Goal: Use online tool/utility: Utilize a website feature to perform a specific function

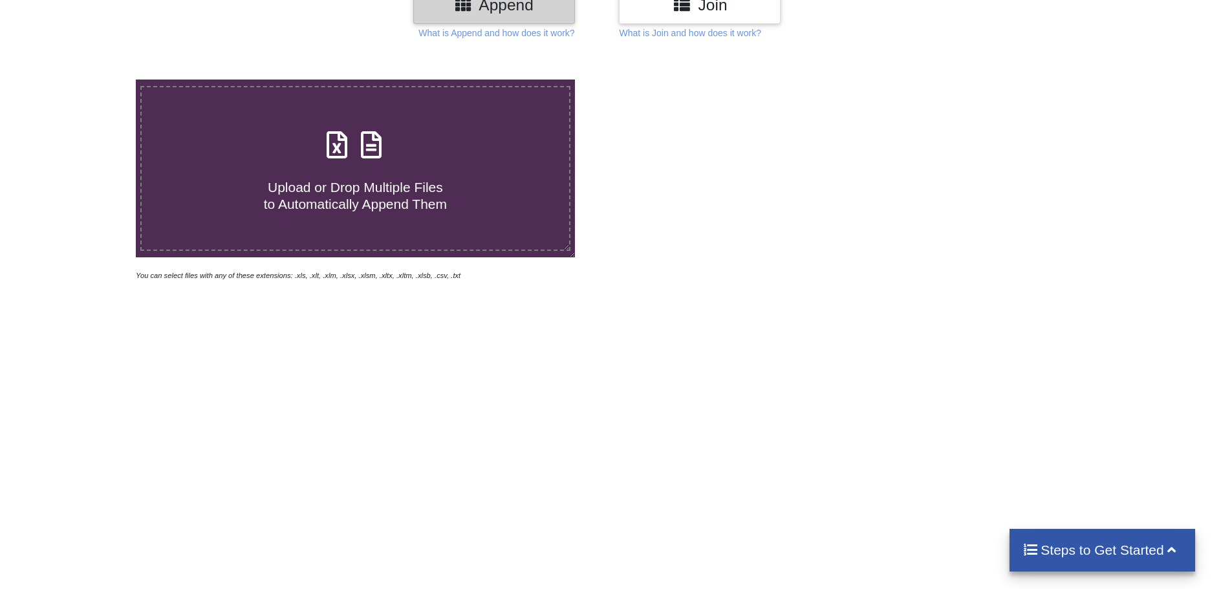
scroll to position [205, 0]
click at [350, 177] on h4 "Upload or Drop Multiple Files to Automatically Append Them" at bounding box center [356, 188] width 428 height 49
click at [88, 80] on input "Upload or Drop Multiple Files to Automatically Append Them" at bounding box center [88, 80] width 0 height 0
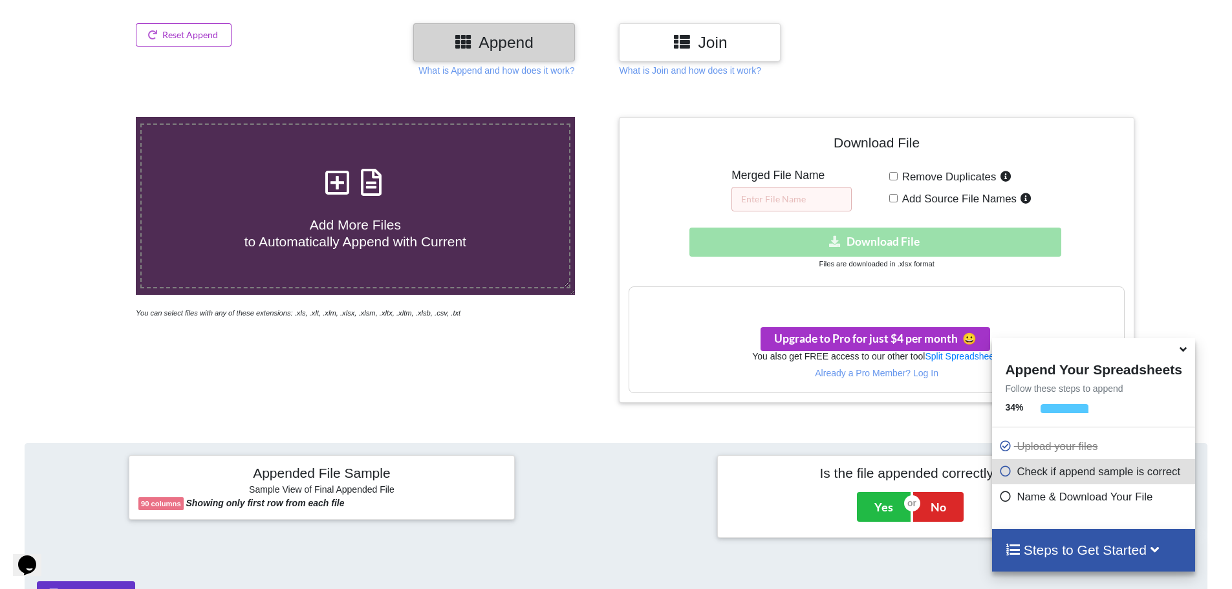
scroll to position [93, 0]
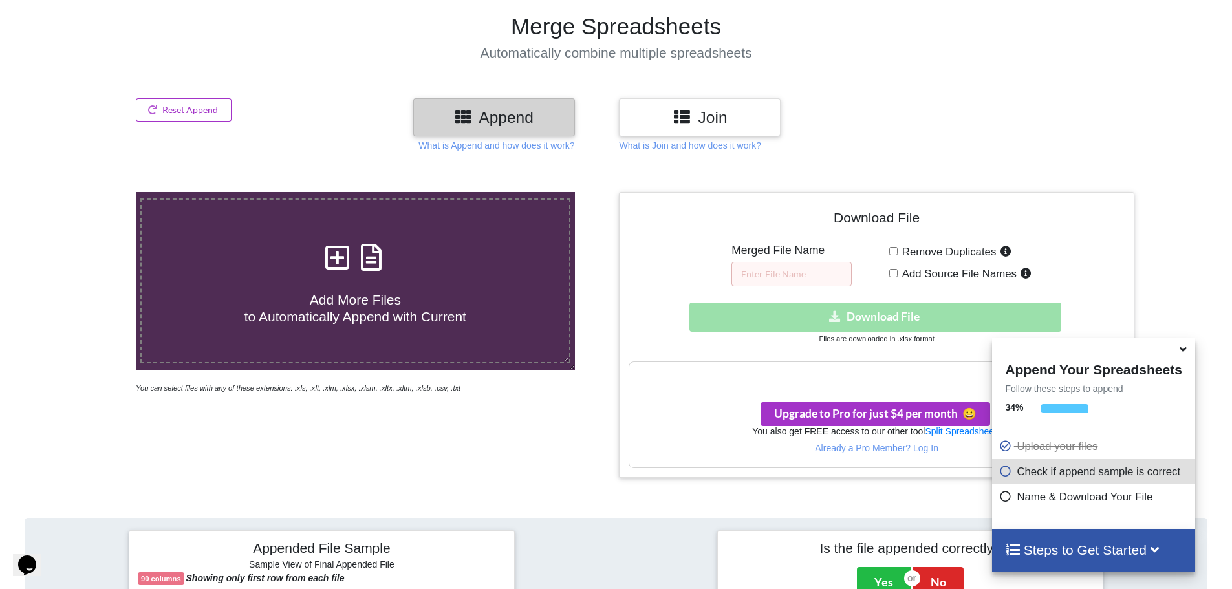
click at [341, 256] on icon at bounding box center [337, 250] width 32 height 27
click at [88, 192] on input "Add More Files to Automatically Append with Current" at bounding box center [88, 192] width 0 height 0
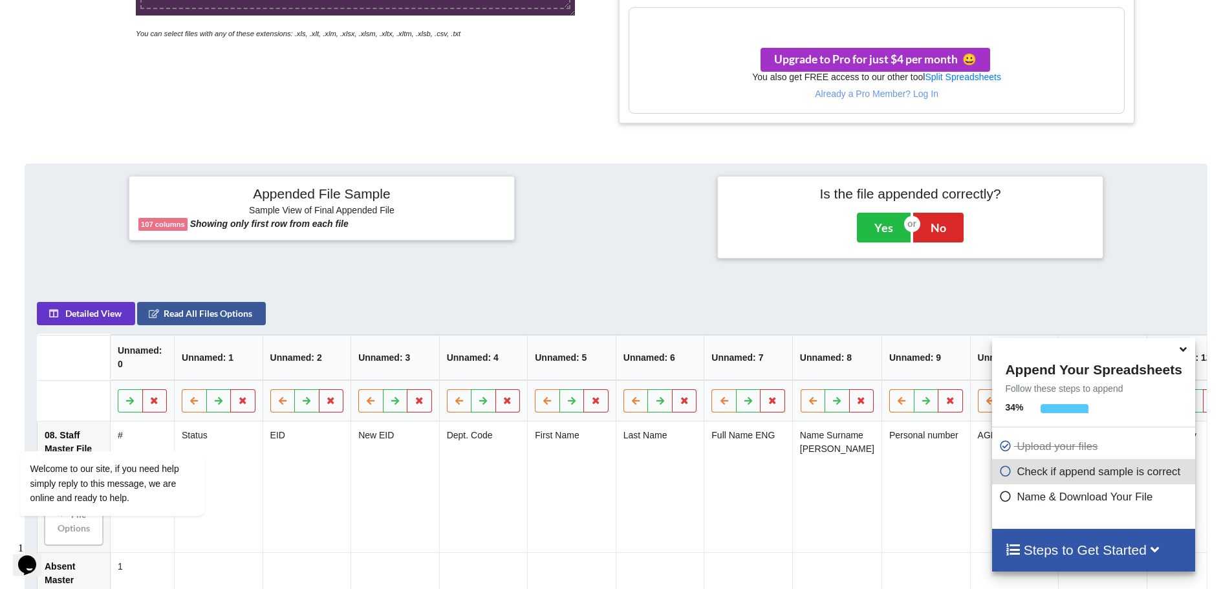
scroll to position [287, 0]
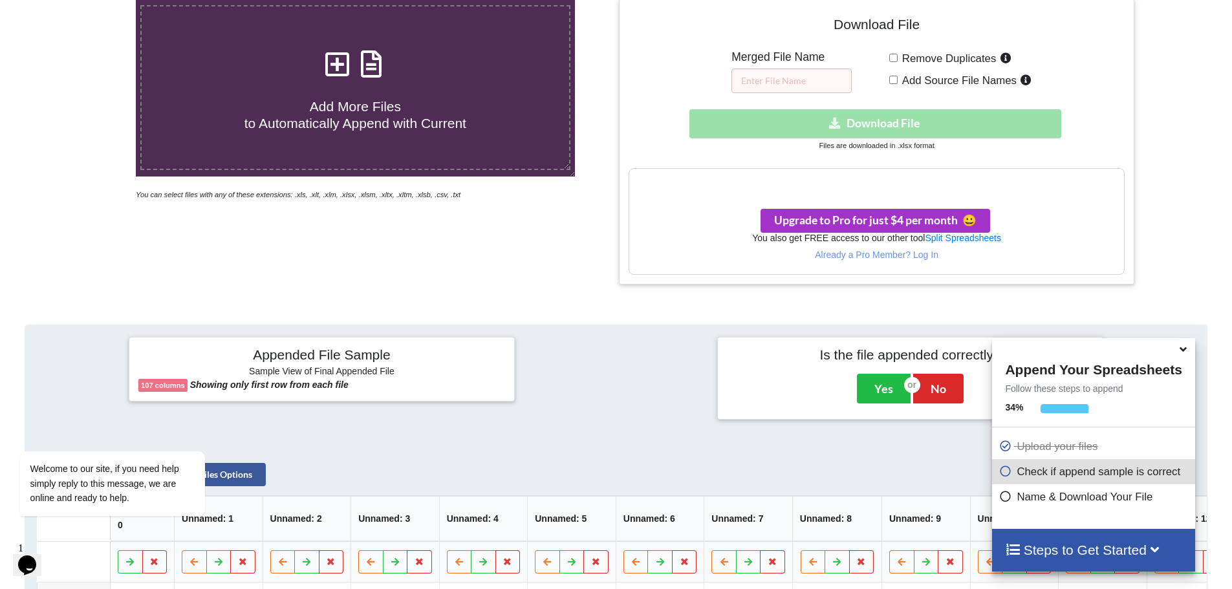
click at [339, 63] on icon at bounding box center [337, 57] width 32 height 27
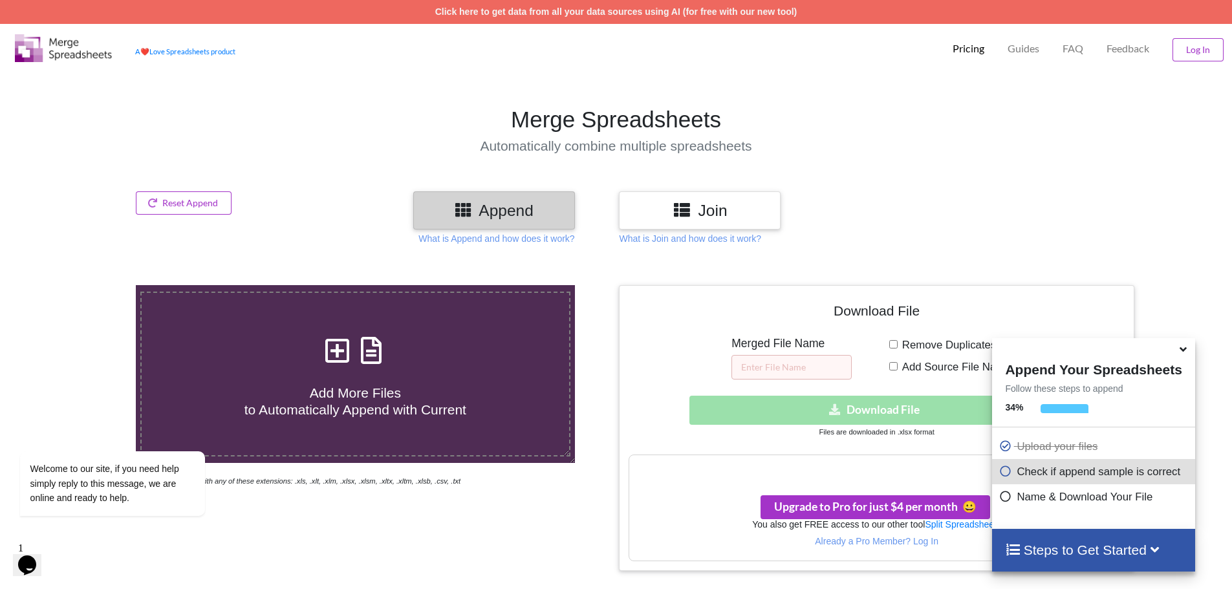
type input "C:\fakepath\YTD Report 11.2024.xlsx"
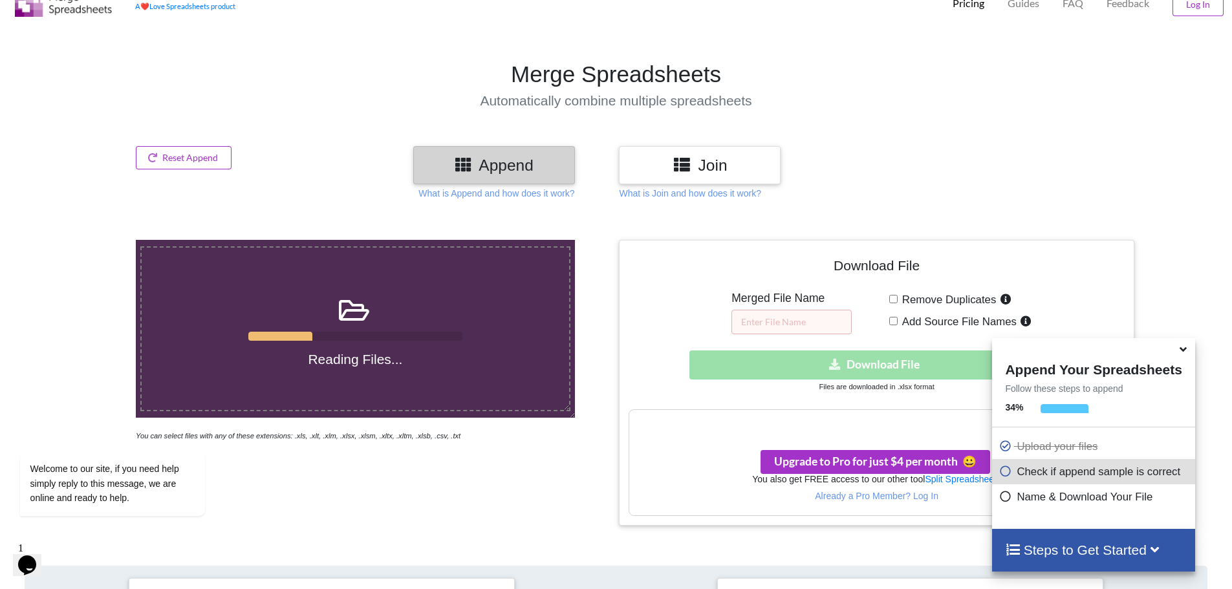
scroll to position [23, 0]
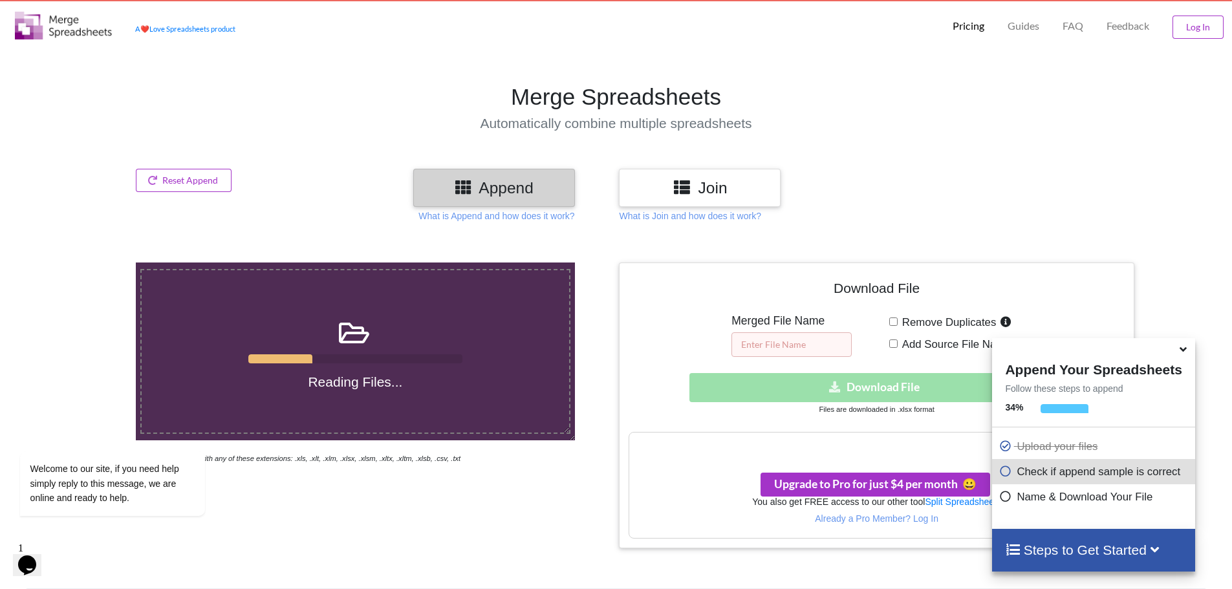
click at [767, 356] on input "text" at bounding box center [792, 345] width 120 height 25
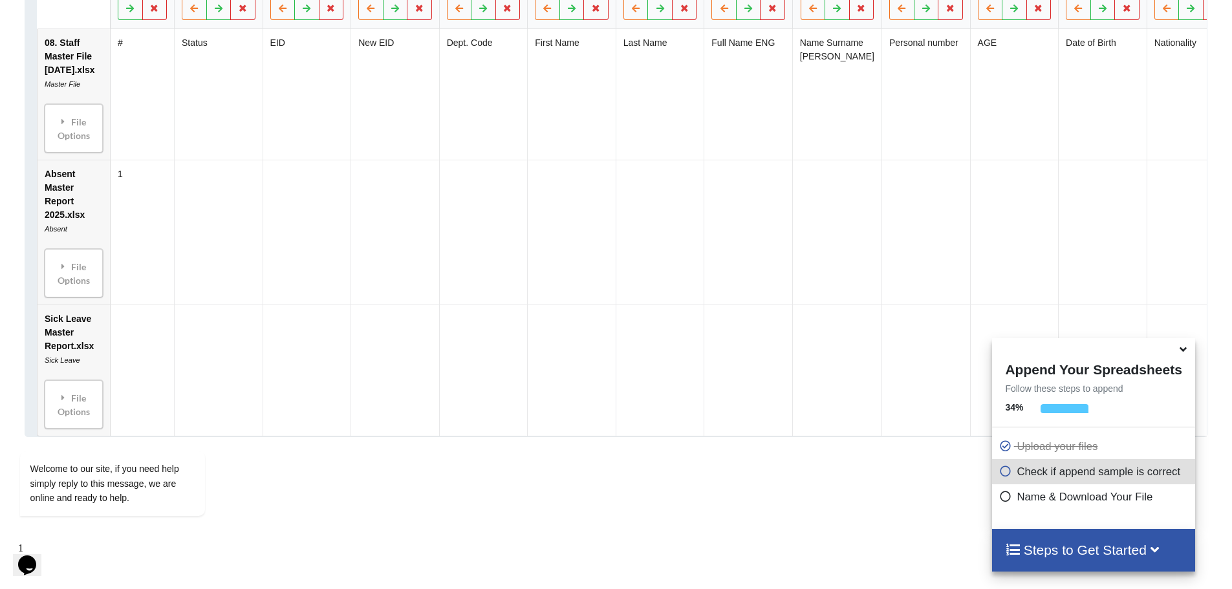
scroll to position [864, 0]
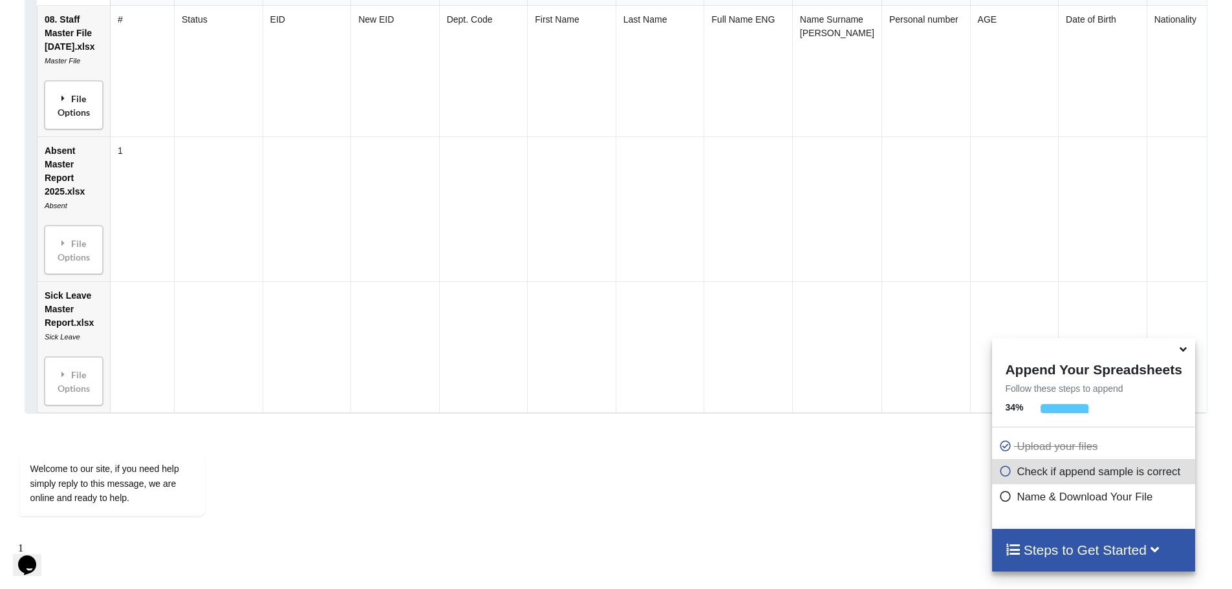
click at [59, 126] on div "File Options" at bounding box center [74, 105] width 50 height 41
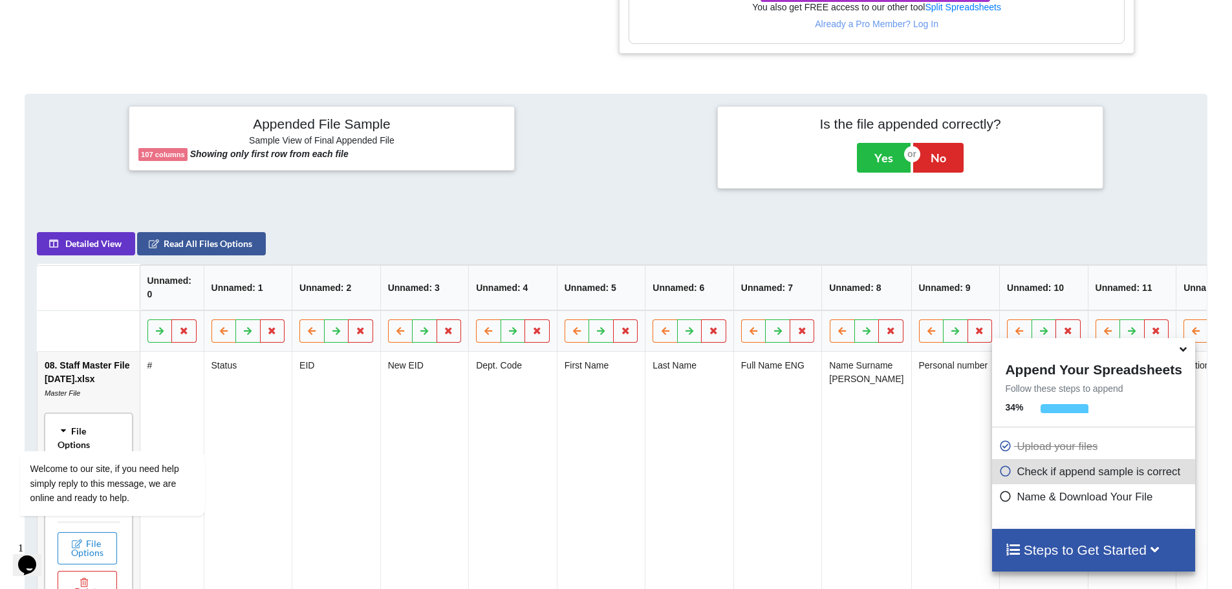
scroll to position [605, 0]
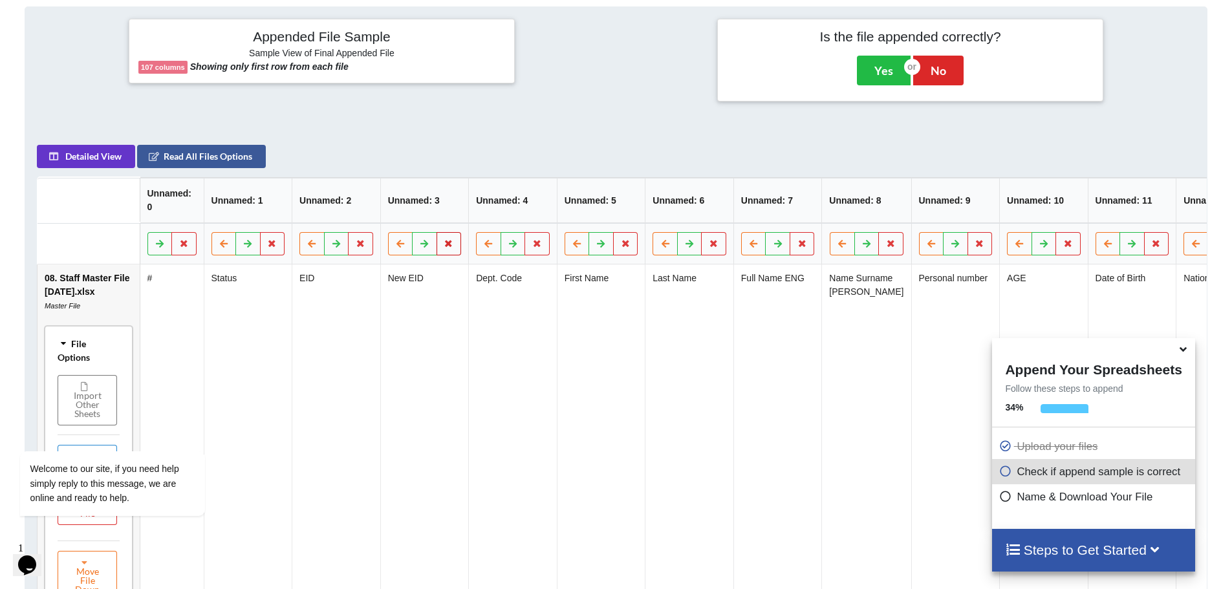
click at [446, 246] on icon at bounding box center [449, 243] width 11 height 8
click at [450, 247] on icon at bounding box center [449, 243] width 11 height 8
click at [441, 246] on button at bounding box center [449, 243] width 25 height 23
click at [355, 208] on button "Delete Column" at bounding box center [355, 210] width 87 height 23
click at [540, 247] on icon at bounding box center [537, 243] width 11 height 8
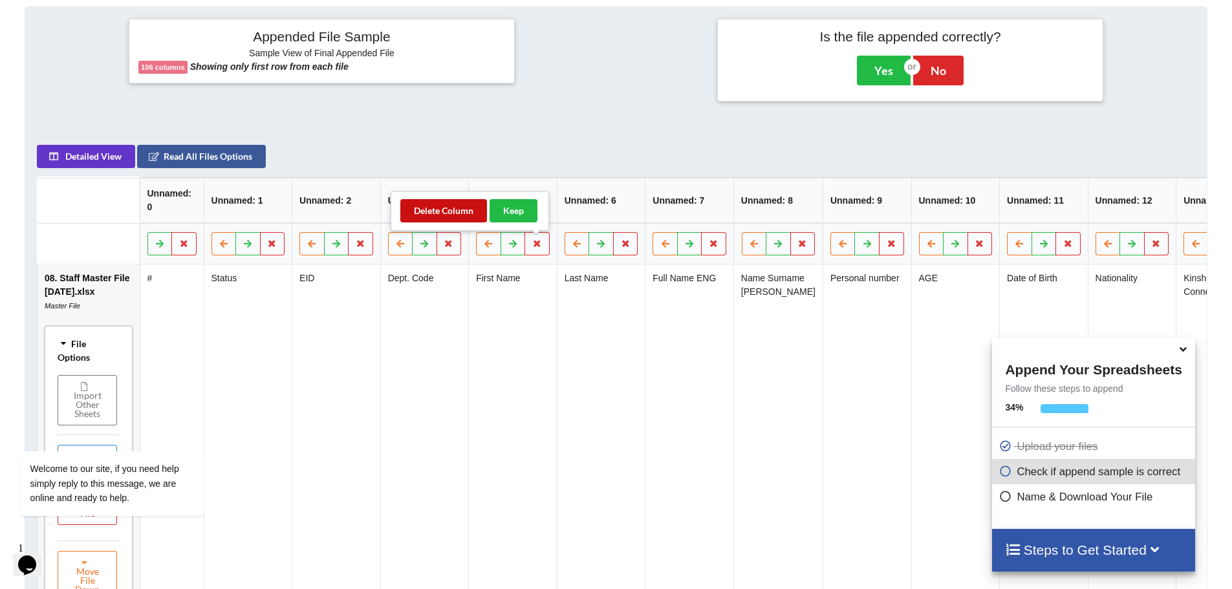
click at [450, 208] on button "Delete Column" at bounding box center [443, 210] width 87 height 23
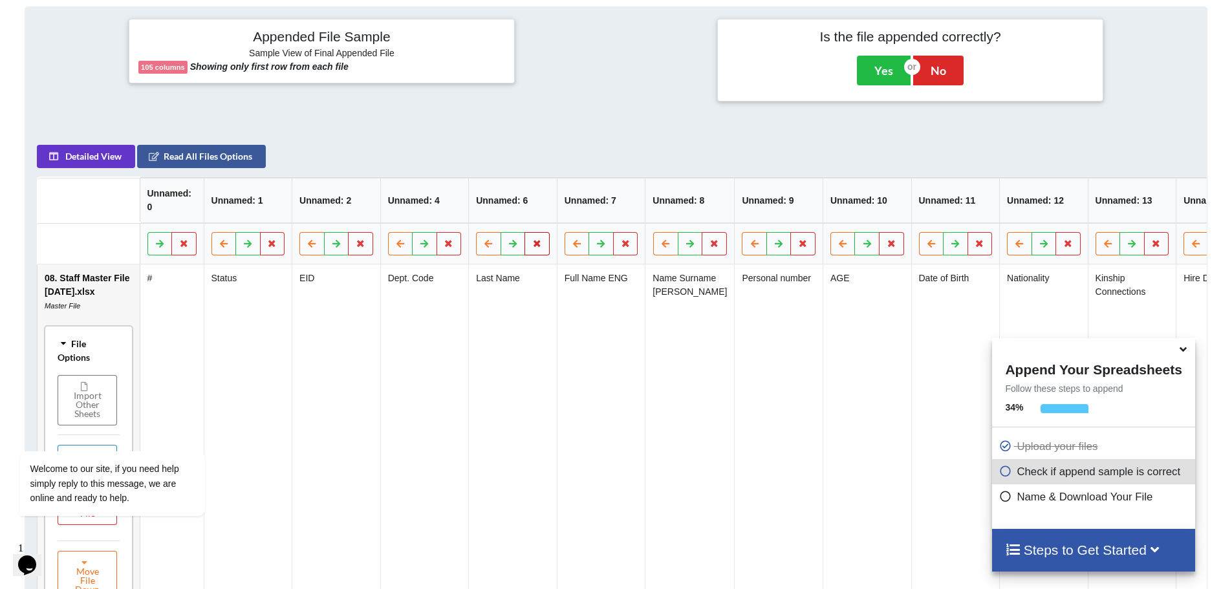
click at [541, 247] on icon at bounding box center [537, 243] width 11 height 8
click at [463, 212] on button "Delete Column" at bounding box center [443, 210] width 87 height 23
click at [624, 247] on icon at bounding box center [626, 243] width 11 height 8
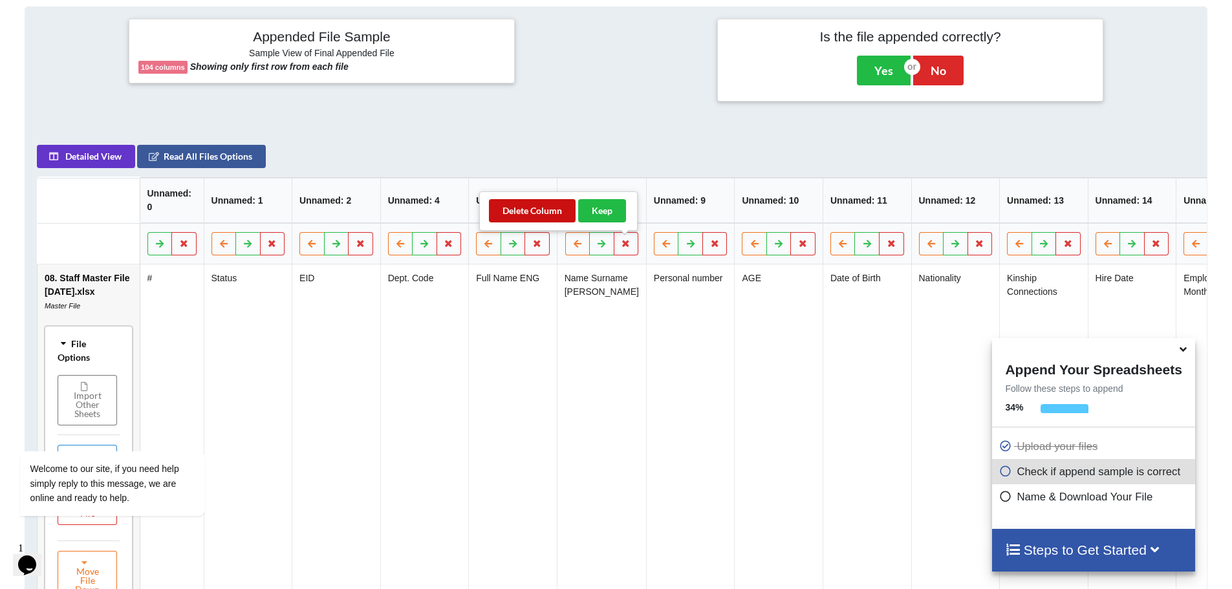
click at [532, 210] on button "Delete Column" at bounding box center [532, 210] width 87 height 23
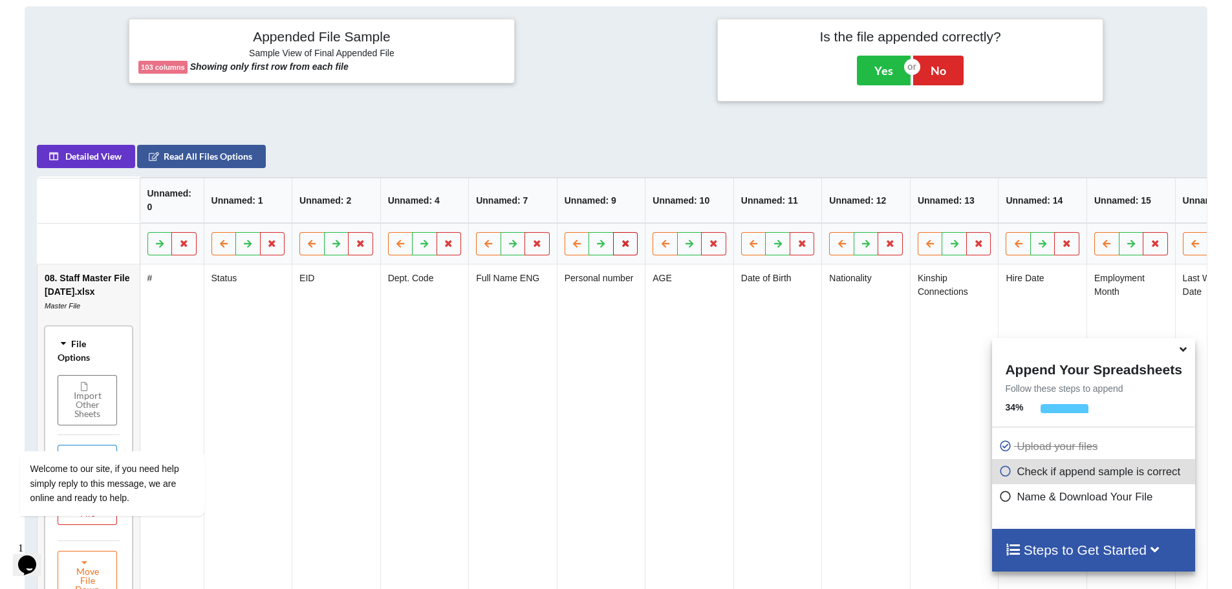
click at [626, 256] on button at bounding box center [625, 243] width 25 height 23
click at [533, 213] on button "Delete Column" at bounding box center [532, 210] width 87 height 23
click at [897, 252] on button at bounding box center [891, 243] width 25 height 23
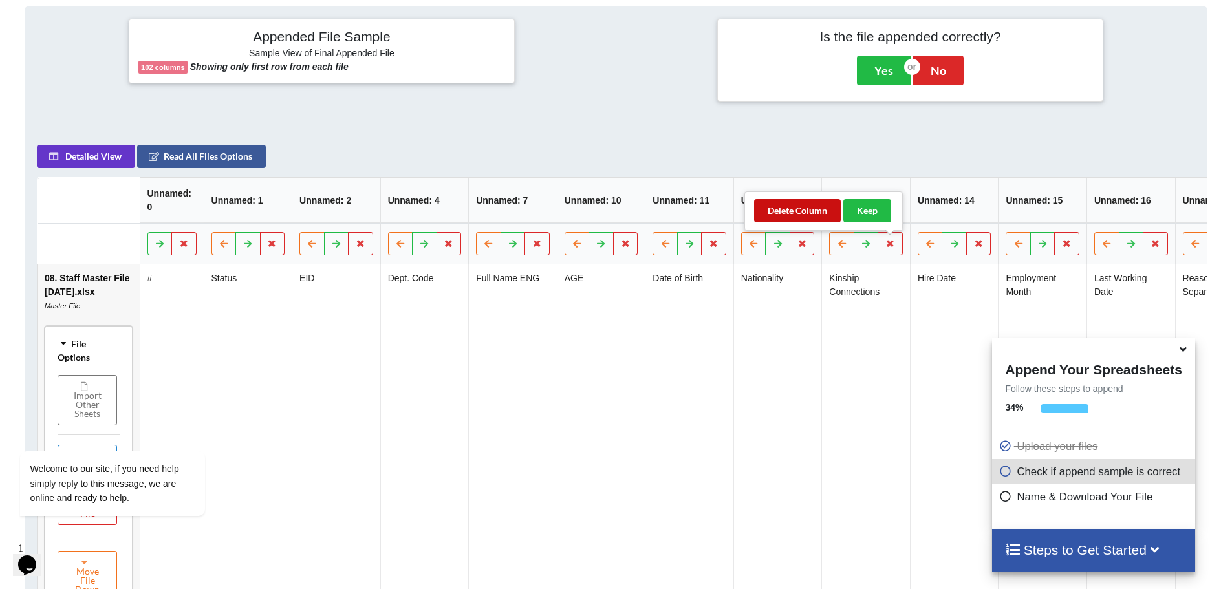
click at [800, 205] on button "Delete Column" at bounding box center [797, 210] width 87 height 23
click at [1161, 256] on button at bounding box center [1155, 243] width 25 height 23
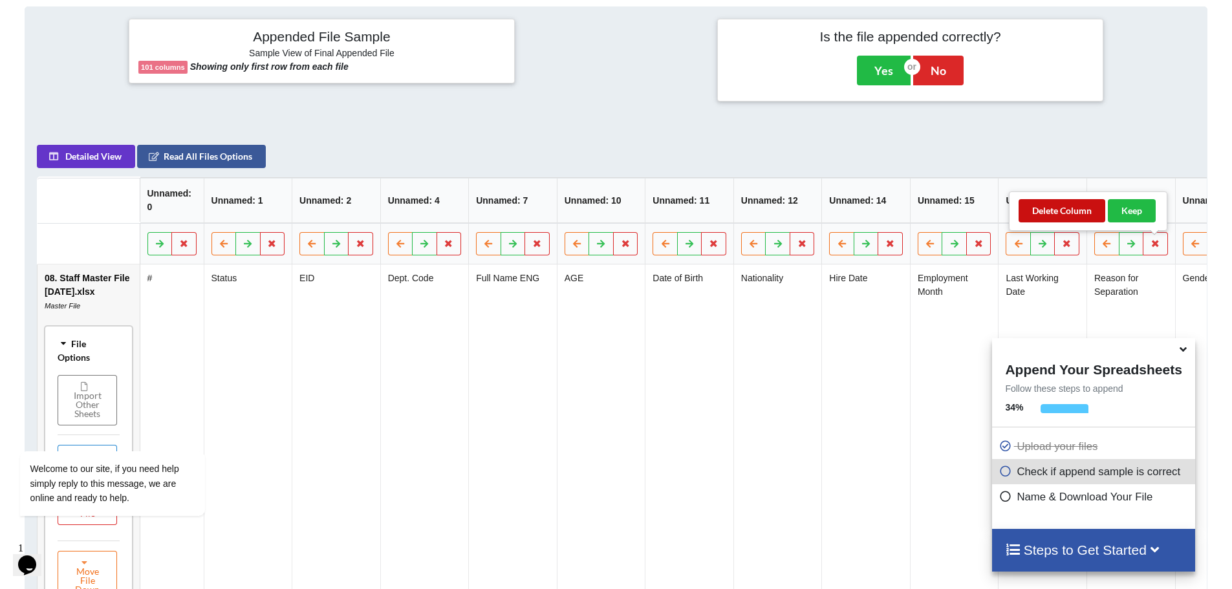
click at [1060, 205] on button "Delete Column" at bounding box center [1062, 210] width 87 height 23
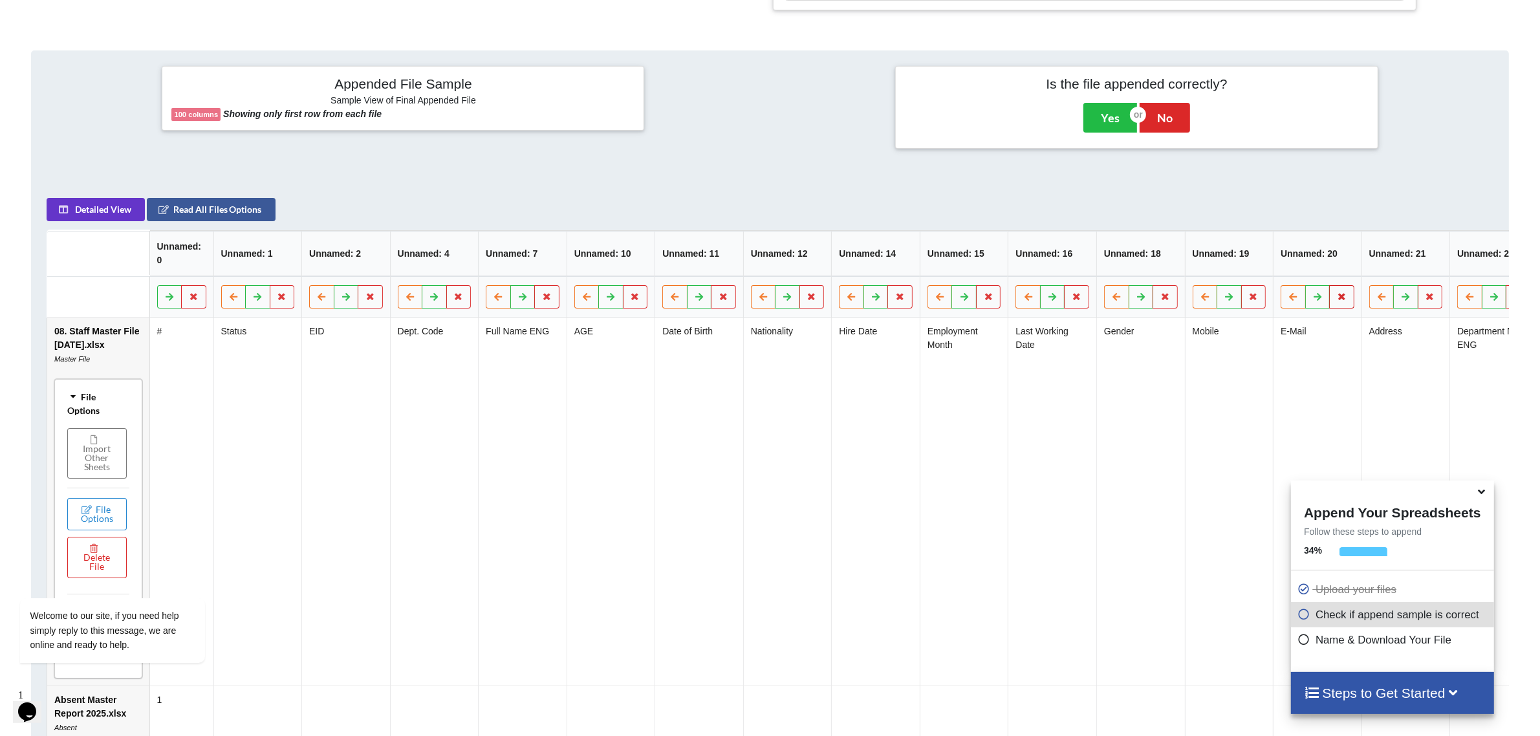
scroll to position [556, 0]
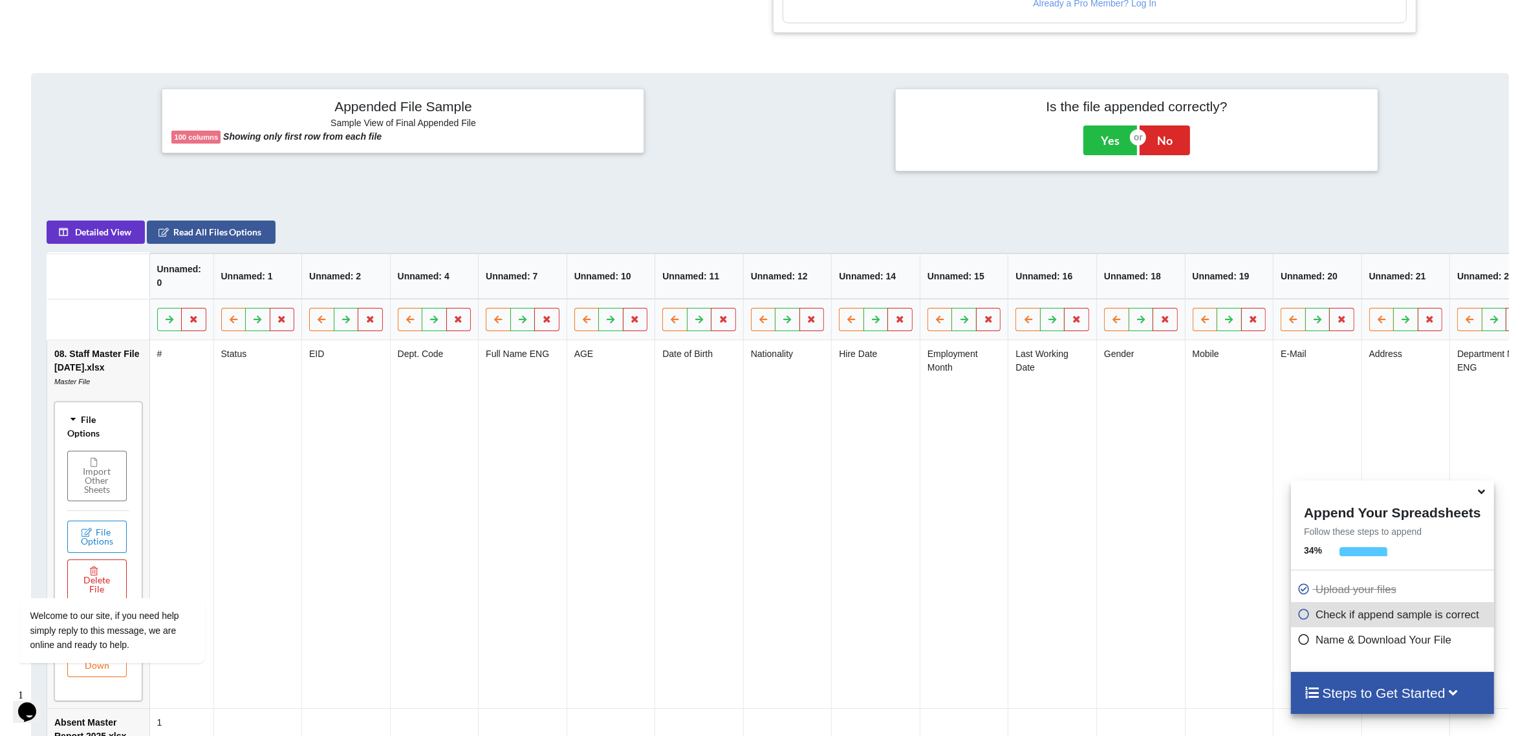
click at [1232, 401] on td "Address" at bounding box center [1405, 524] width 89 height 368
click at [1232, 298] on th "Unnamed: 21" at bounding box center [1405, 276] width 89 height 45
drag, startPoint x: 259, startPoint y: 206, endPoint x: 385, endPoint y: 208, distance: 125.5
click at [385, 208] on div "Appended File Sample Sample View of Final Appended File 100 columns Showing onl…" at bounding box center [770, 509] width 1479 height 872
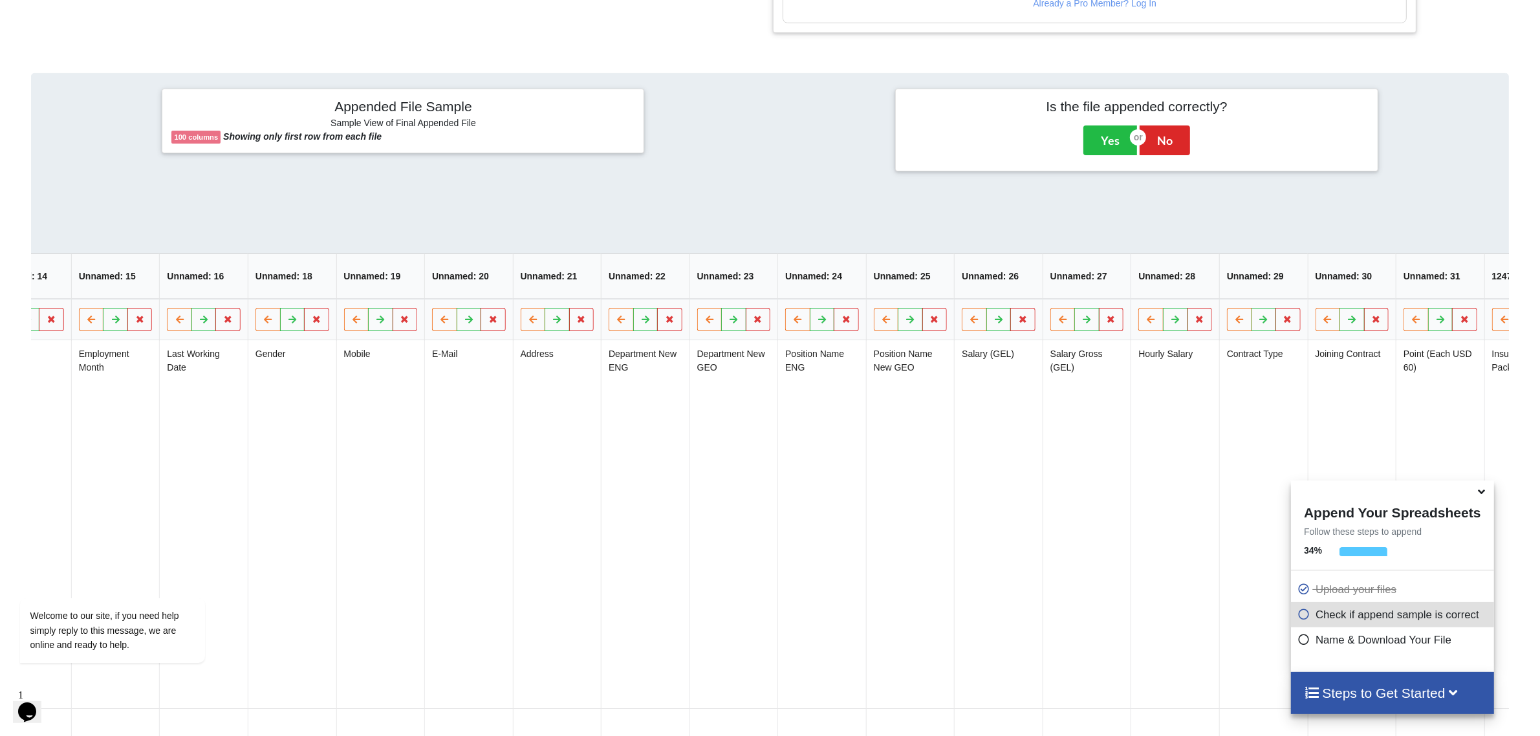
scroll to position [0, 820]
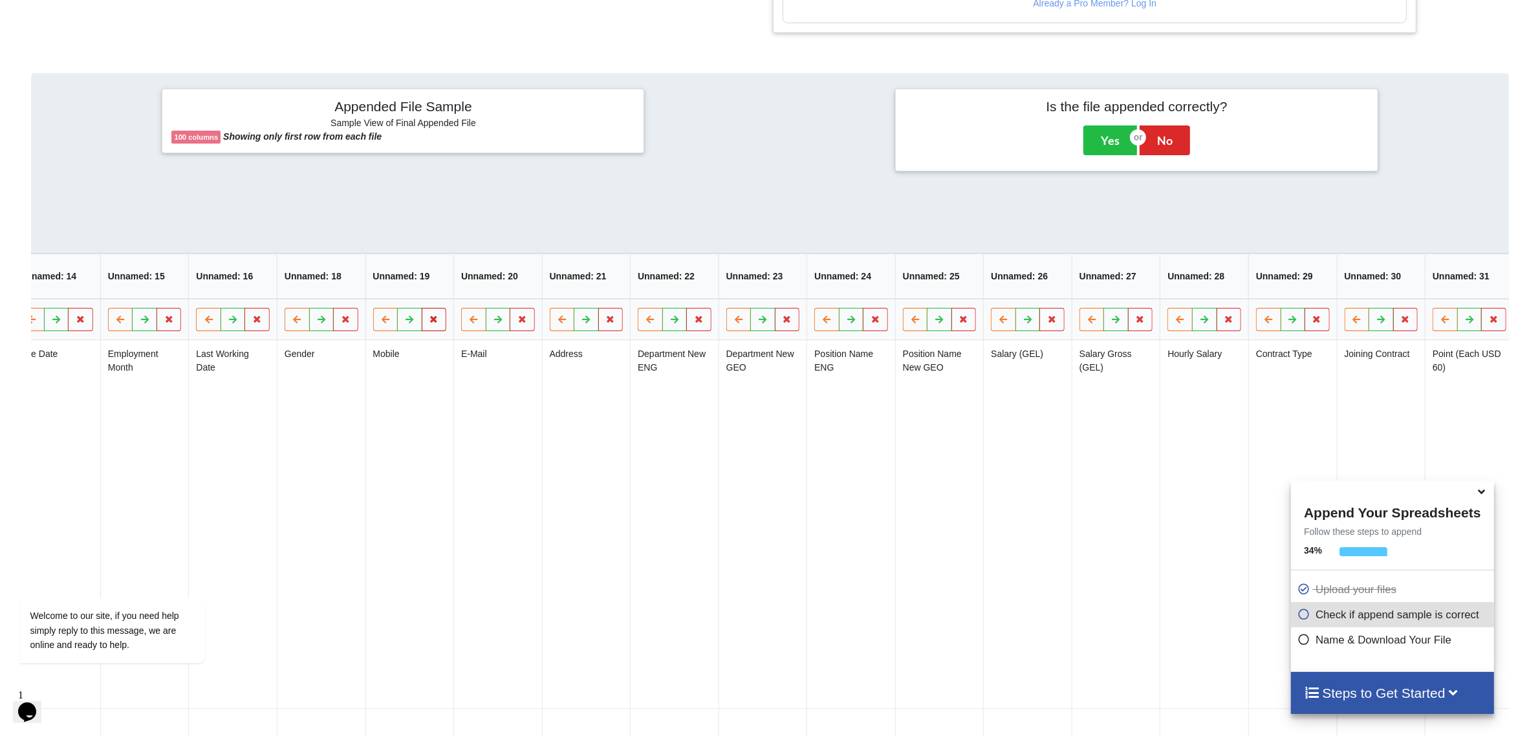
click at [430, 323] on icon at bounding box center [433, 319] width 11 height 8
click at [353, 291] on button "Delete Column" at bounding box center [342, 289] width 87 height 23
click at [434, 323] on icon at bounding box center [433, 319] width 11 height 8
click at [347, 283] on button "Delete Column" at bounding box center [342, 289] width 87 height 23
click at [432, 323] on icon at bounding box center [433, 319] width 11 height 8
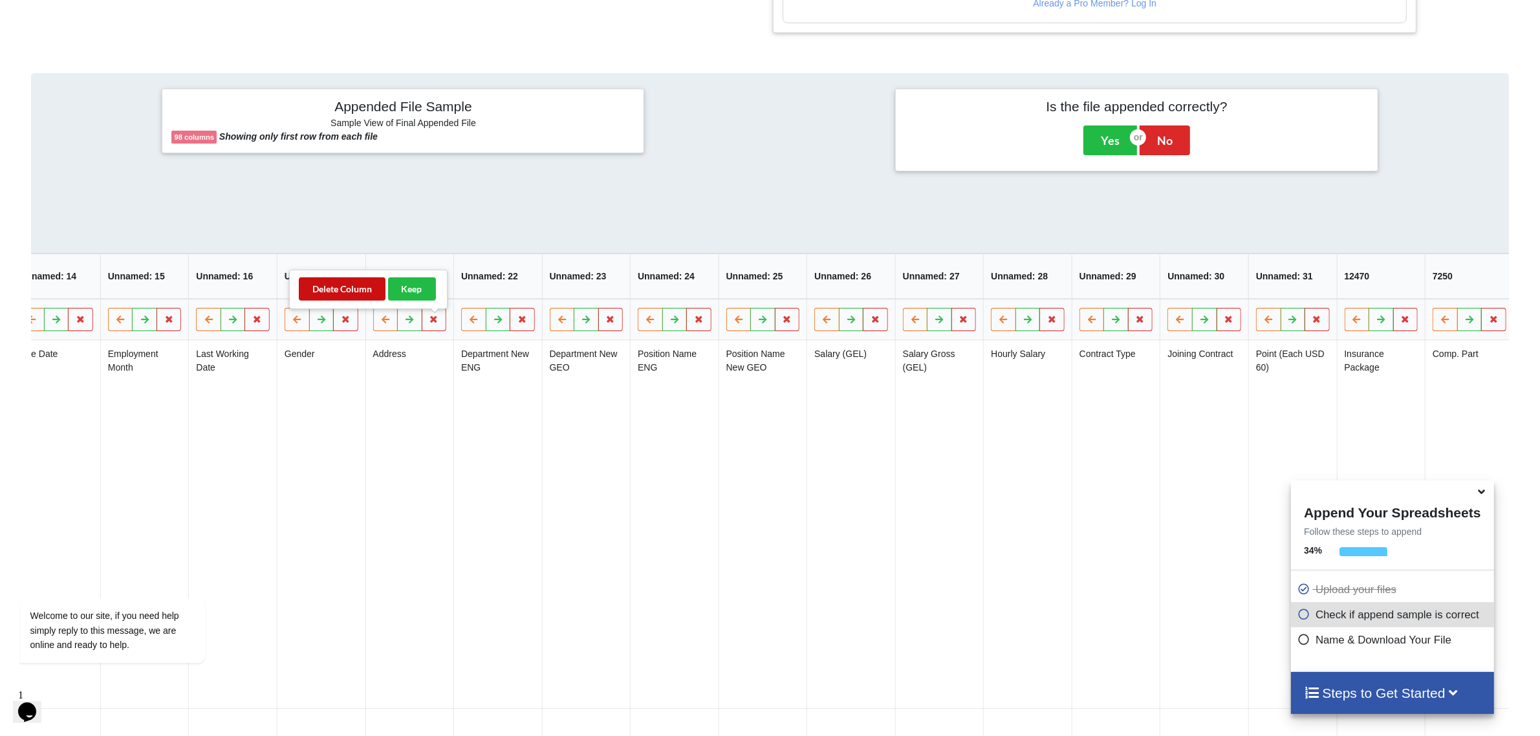
click at [331, 279] on button "Delete Column" at bounding box center [342, 289] width 87 height 23
click at [528, 323] on icon at bounding box center [522, 319] width 11 height 8
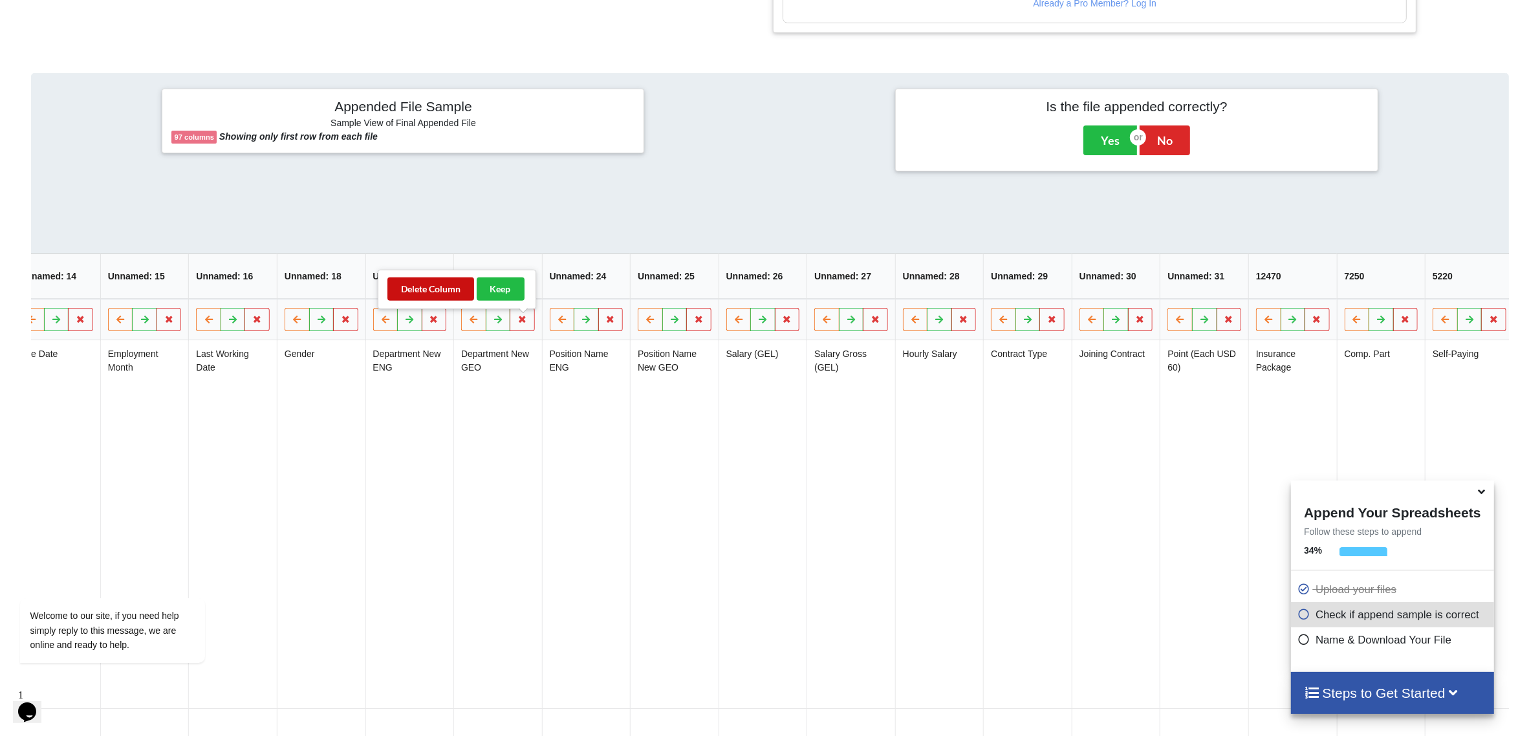
drag, startPoint x: 415, startPoint y: 289, endPoint x: 424, endPoint y: 289, distance: 9.1
click at [415, 289] on button "Delete Column" at bounding box center [431, 289] width 87 height 23
click at [613, 323] on icon at bounding box center [610, 319] width 11 height 8
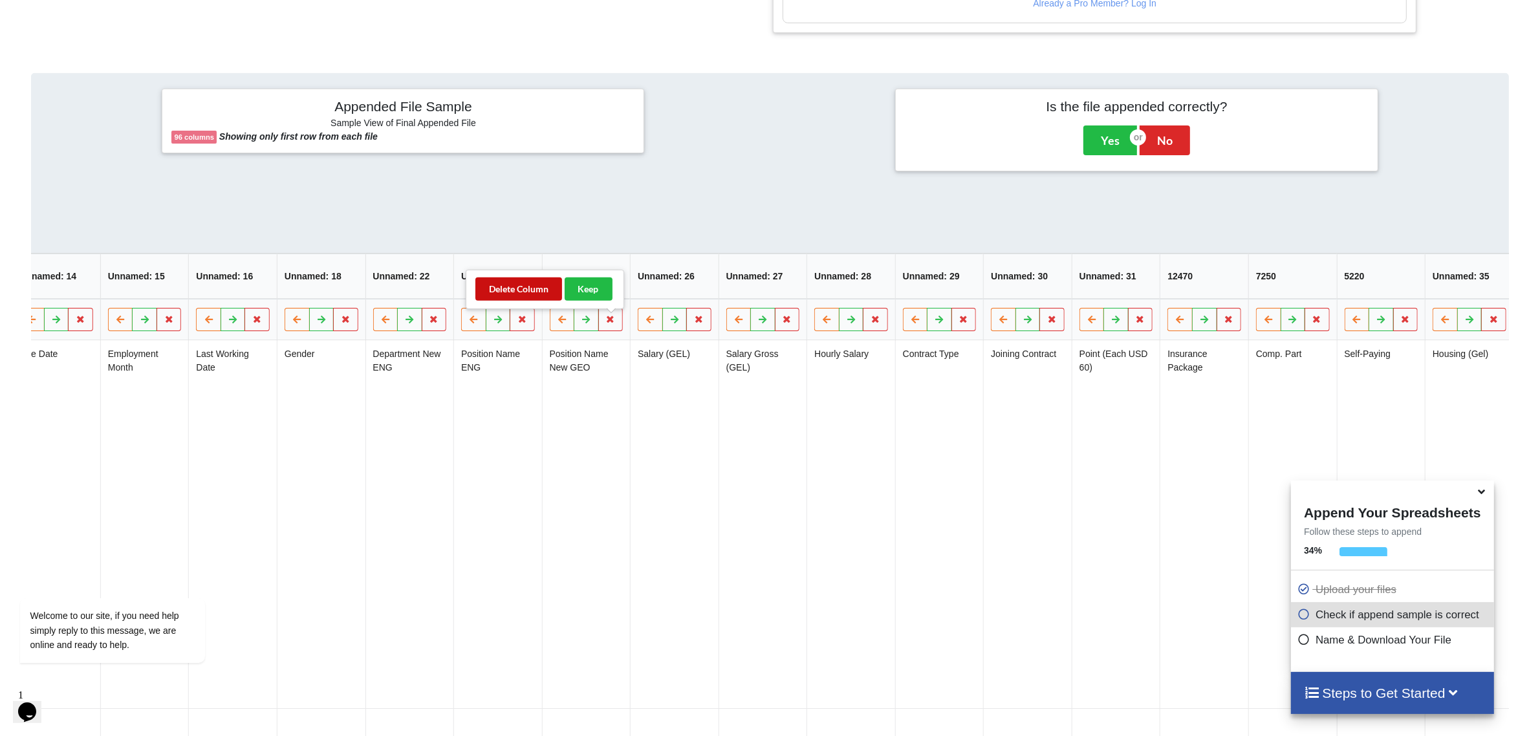
click at [502, 295] on button "Delete Column" at bounding box center [519, 289] width 87 height 23
click at [609, 331] on button at bounding box center [610, 319] width 25 height 23
click at [499, 296] on button "Delete Column" at bounding box center [519, 289] width 87 height 23
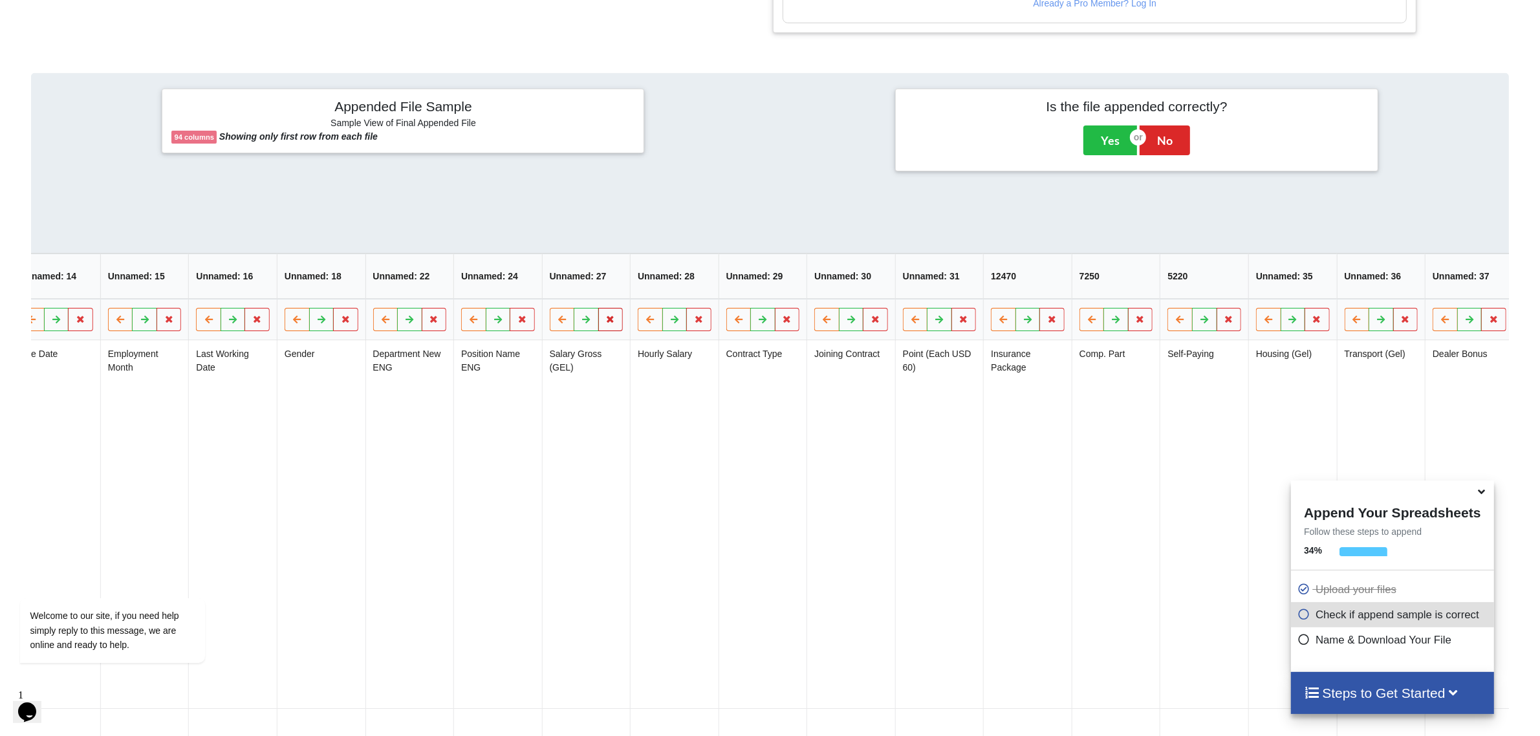
click at [612, 331] on button at bounding box center [610, 319] width 25 height 23
click at [527, 291] on button "Delete Column" at bounding box center [519, 289] width 87 height 23
click at [619, 327] on button at bounding box center [610, 319] width 25 height 23
click at [523, 296] on button "Delete Column" at bounding box center [519, 289] width 87 height 23
click at [609, 323] on icon at bounding box center [610, 319] width 11 height 8
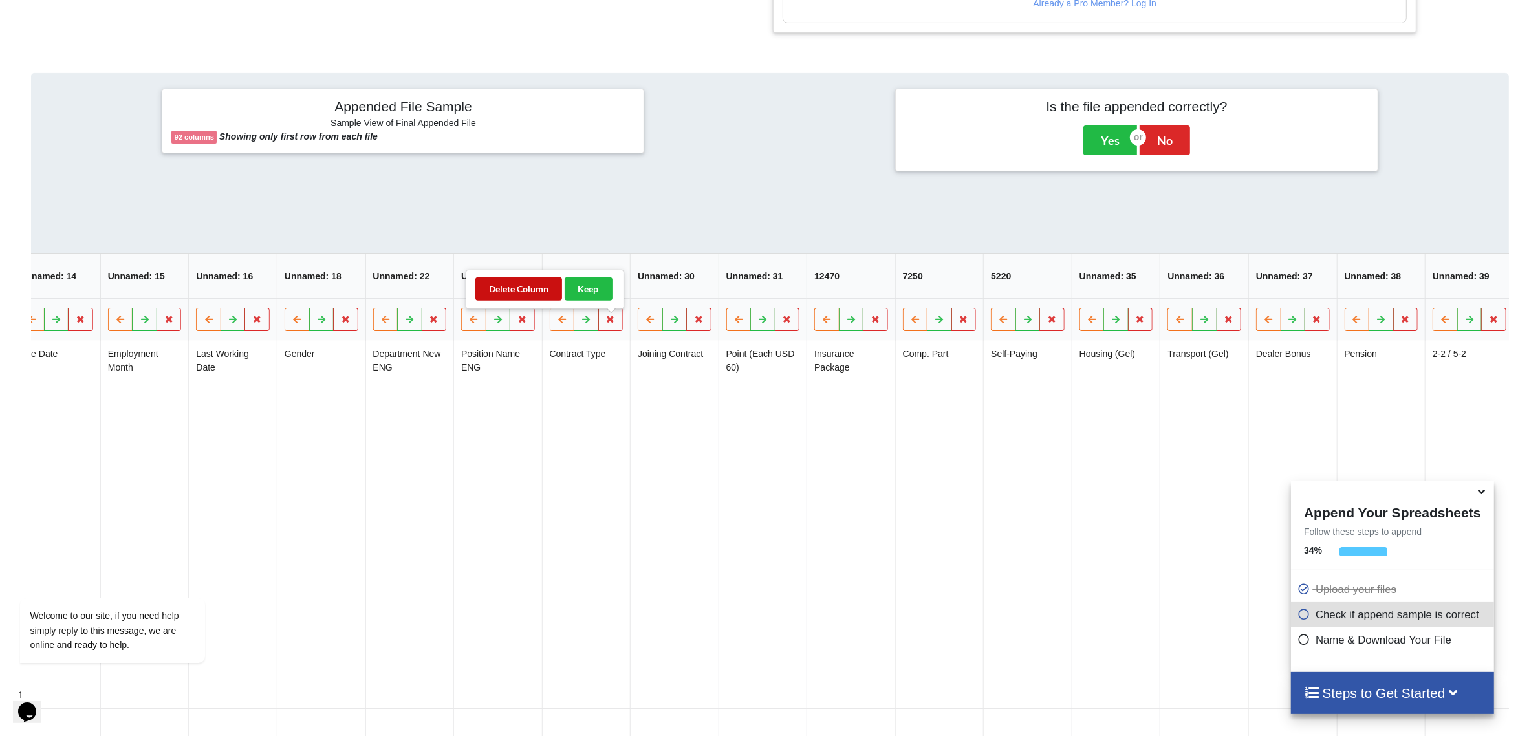
click at [528, 292] on button "Delete Column" at bounding box center [519, 289] width 87 height 23
click at [606, 331] on button at bounding box center [610, 319] width 25 height 23
click at [530, 288] on button "Delete Column" at bounding box center [519, 289] width 87 height 23
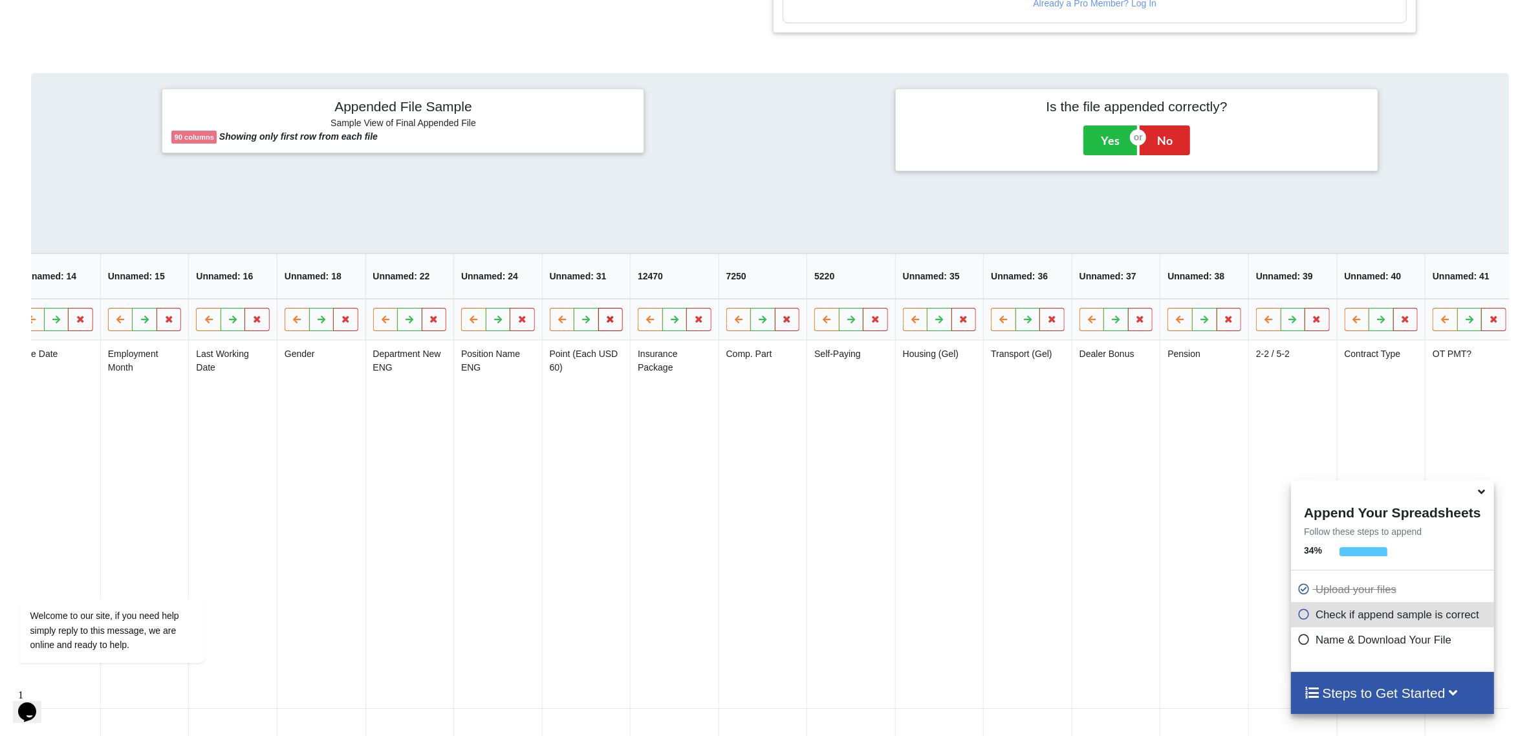
click at [607, 331] on button at bounding box center [610, 319] width 25 height 23
click at [519, 283] on button "Delete Column" at bounding box center [519, 289] width 87 height 23
click at [605, 328] on button at bounding box center [610, 319] width 25 height 23
click at [532, 281] on button "Delete Column" at bounding box center [519, 289] width 87 height 23
click at [613, 323] on icon at bounding box center [610, 319] width 11 height 8
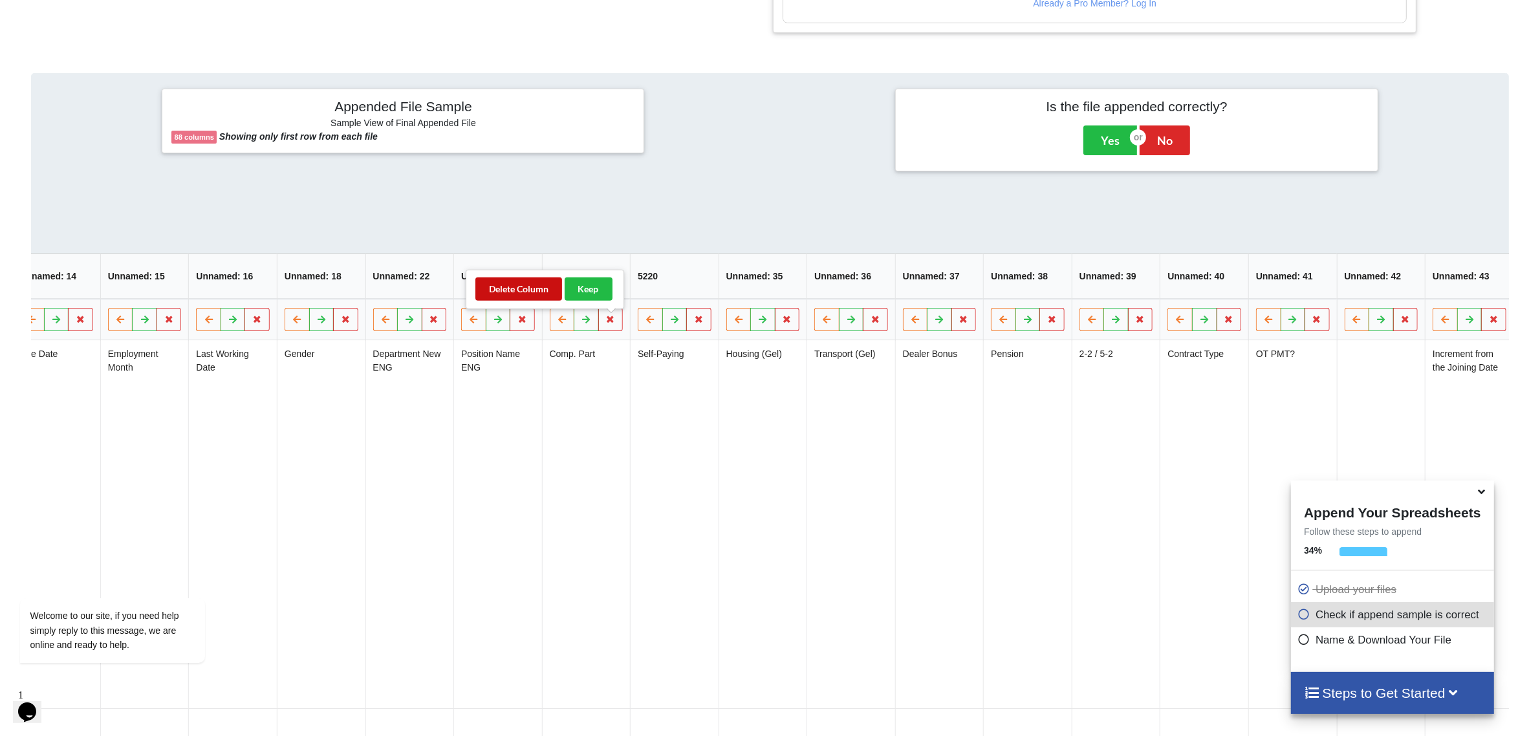
click at [534, 290] on button "Delete Column" at bounding box center [519, 289] width 87 height 23
click at [615, 331] on button at bounding box center [610, 319] width 25 height 23
click at [525, 296] on button "Delete Column" at bounding box center [519, 289] width 87 height 23
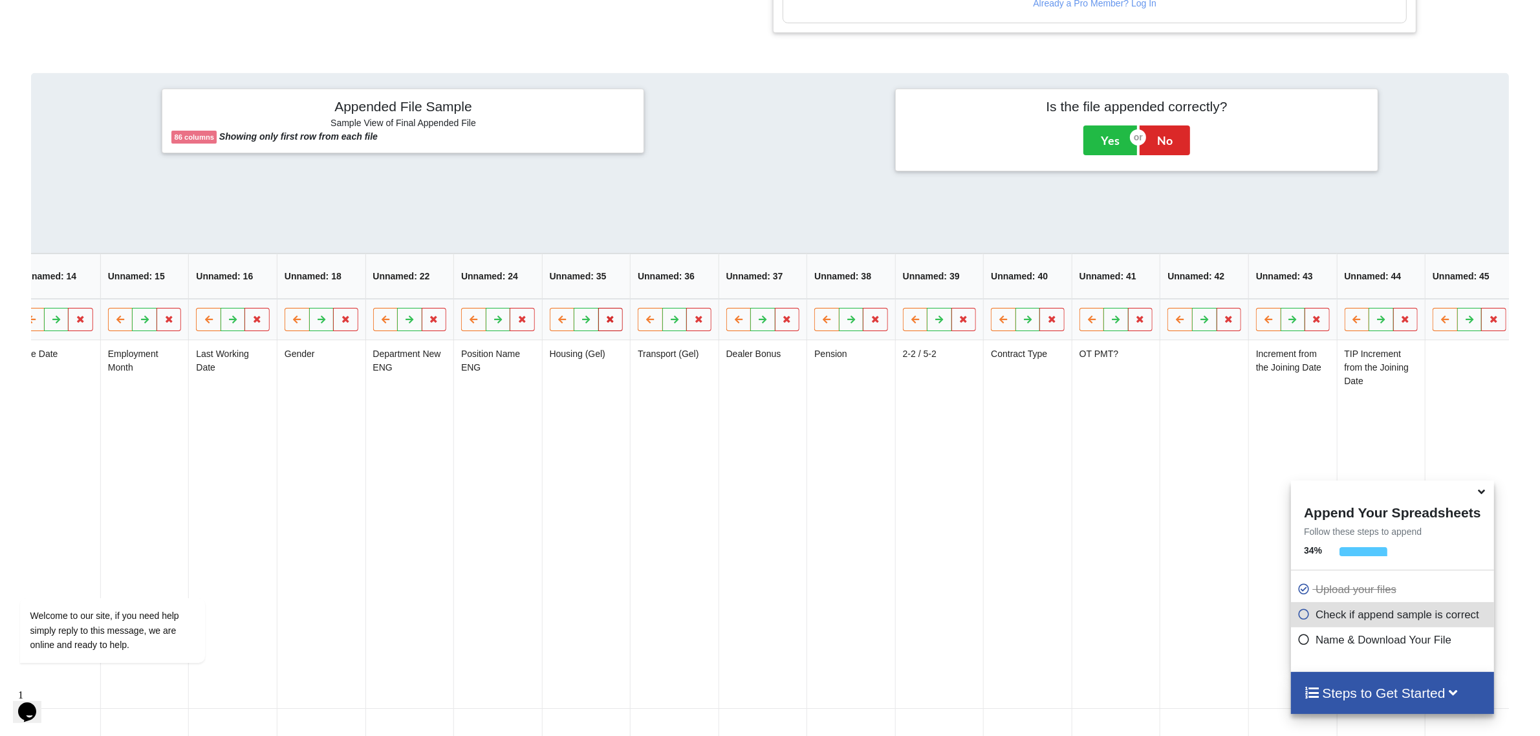
click at [618, 331] on button at bounding box center [610, 319] width 25 height 23
click at [526, 289] on button "Delete Column" at bounding box center [519, 289] width 87 height 23
click at [611, 331] on button at bounding box center [610, 319] width 25 height 23
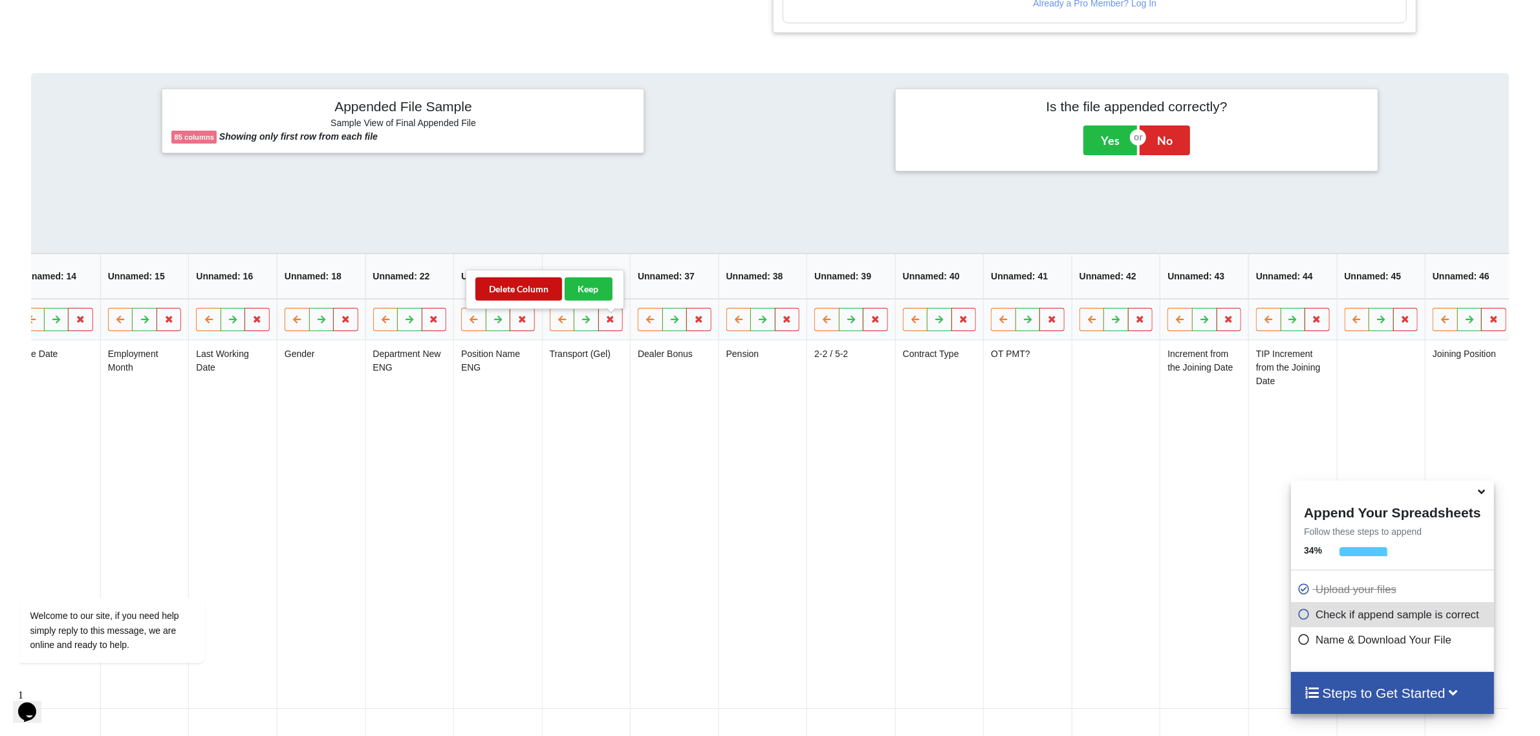
click at [529, 292] on button "Delete Column" at bounding box center [519, 289] width 87 height 23
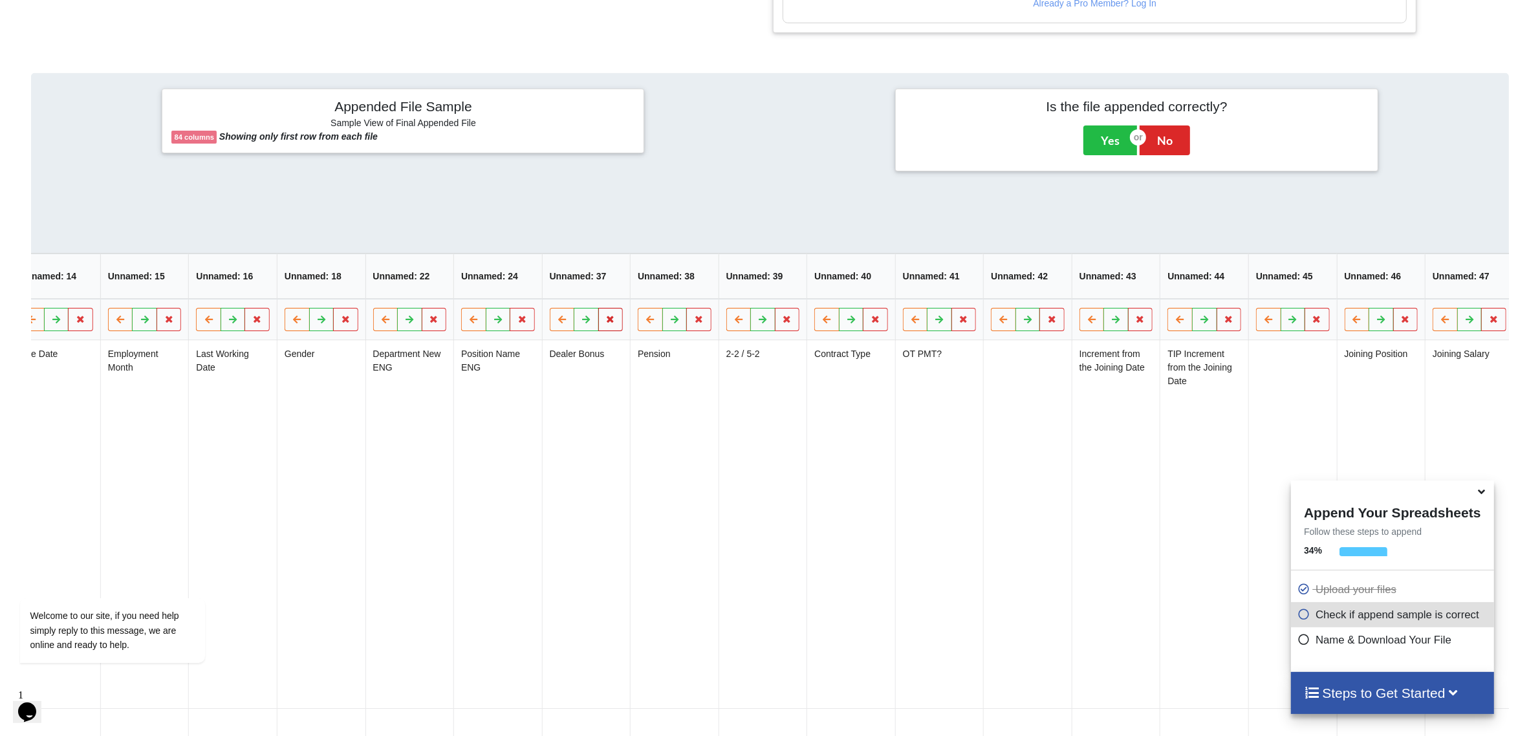
click at [611, 323] on icon at bounding box center [610, 319] width 11 height 8
click at [535, 295] on button "Delete Column" at bounding box center [519, 289] width 87 height 23
click at [609, 323] on icon at bounding box center [610, 319] width 11 height 8
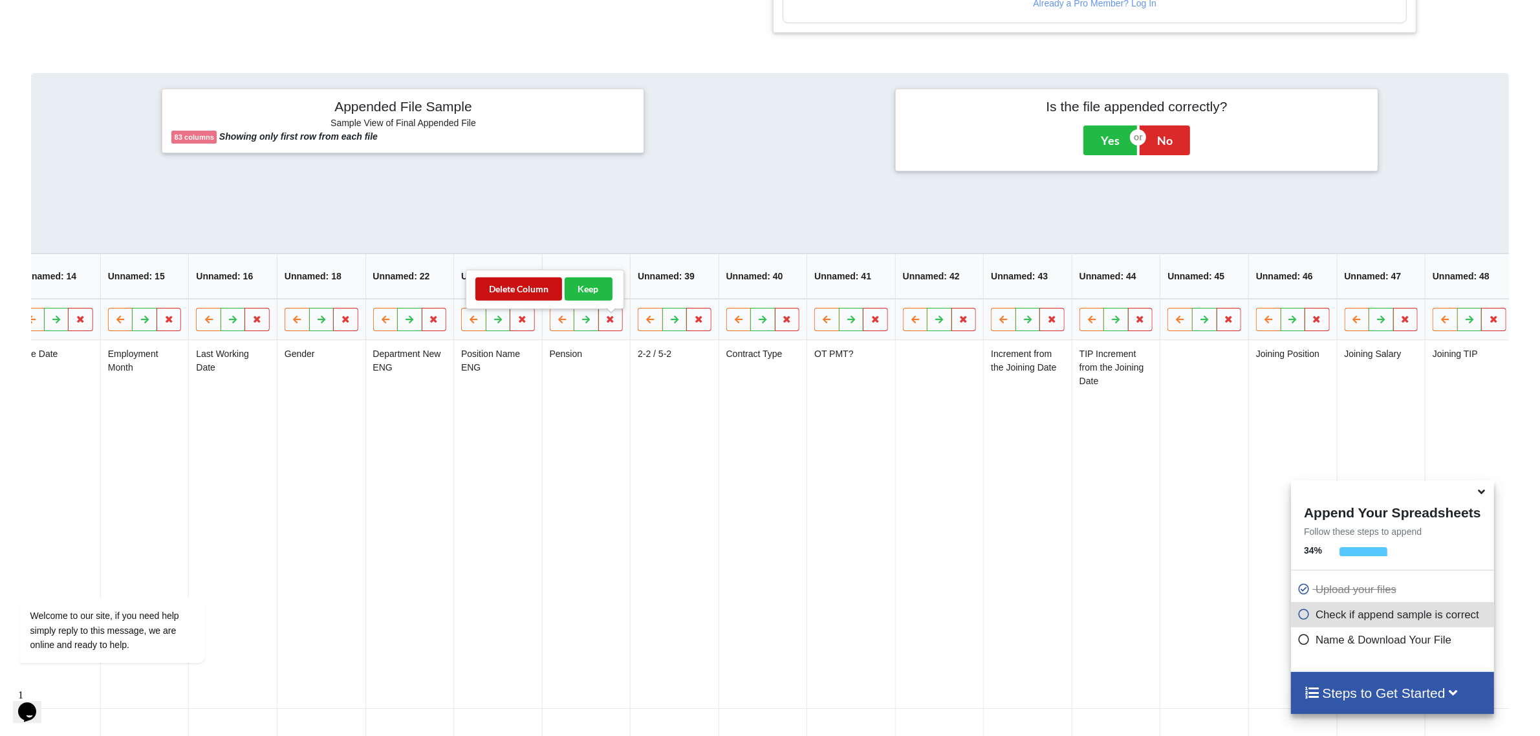
click at [543, 290] on button "Delete Column" at bounding box center [519, 289] width 87 height 23
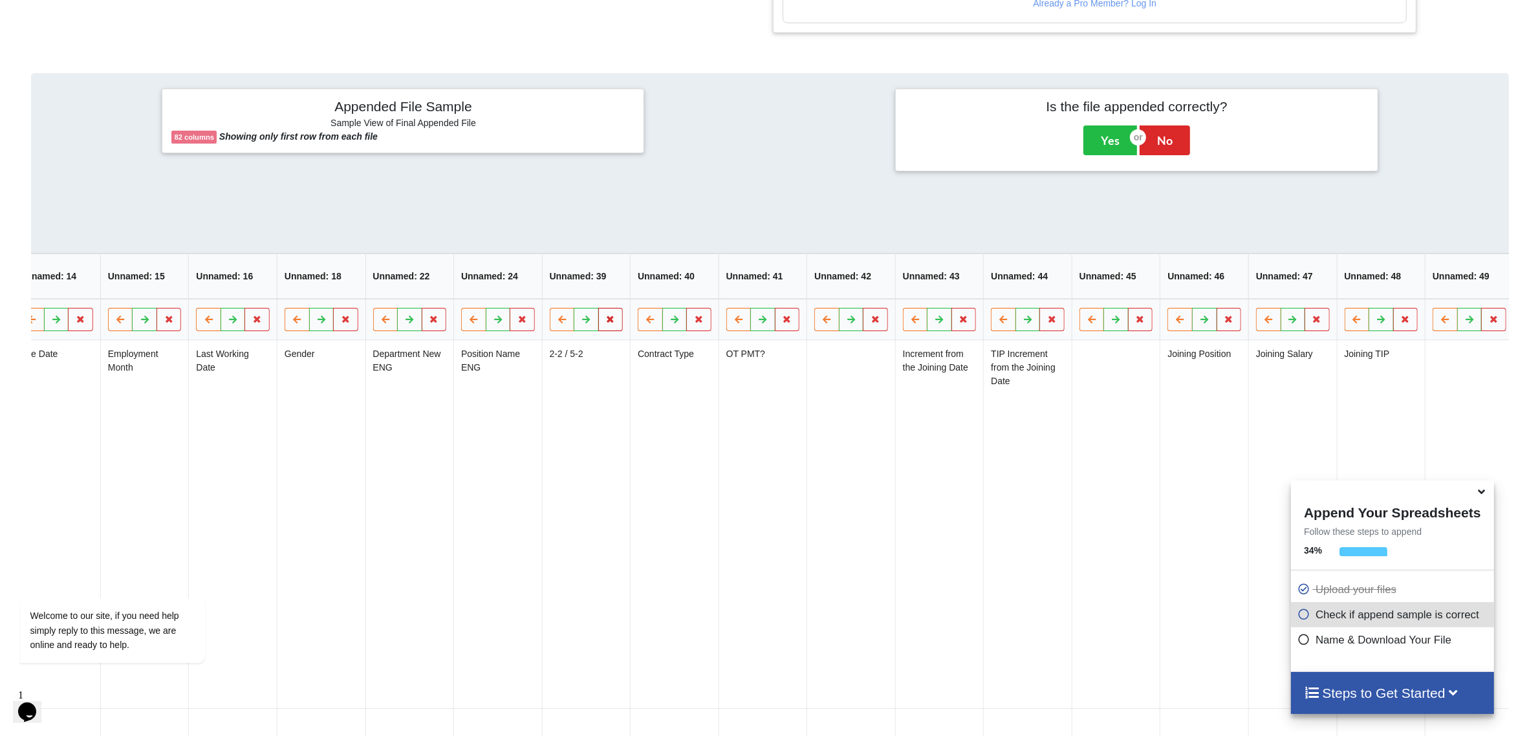
click at [615, 322] on icon at bounding box center [610, 319] width 11 height 8
click at [521, 296] on button "Delete Column" at bounding box center [519, 289] width 87 height 23
click at [607, 323] on icon at bounding box center [610, 319] width 11 height 8
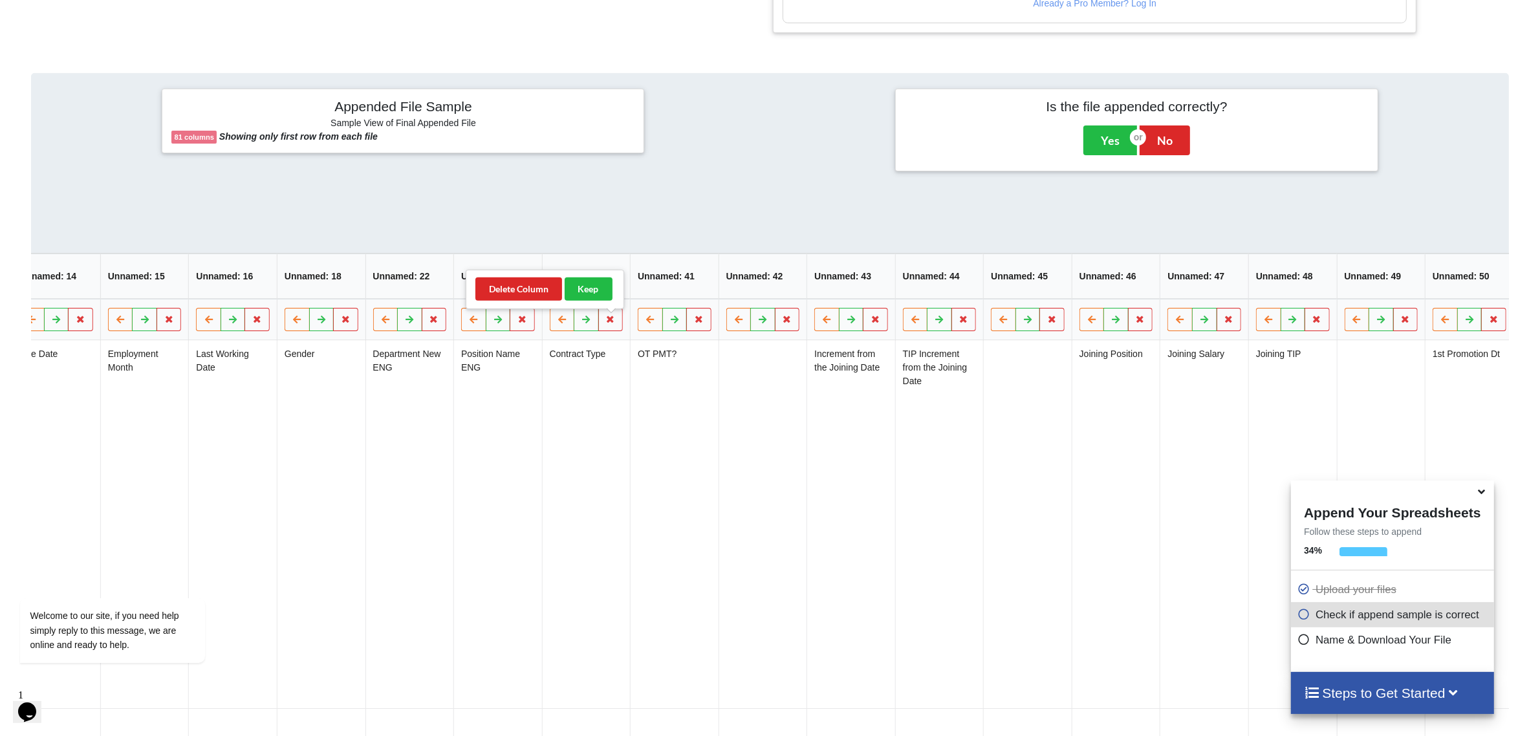
click at [529, 304] on div "Delete Column Keep" at bounding box center [545, 289] width 159 height 39
click at [532, 292] on button "Delete Column" at bounding box center [519, 289] width 87 height 23
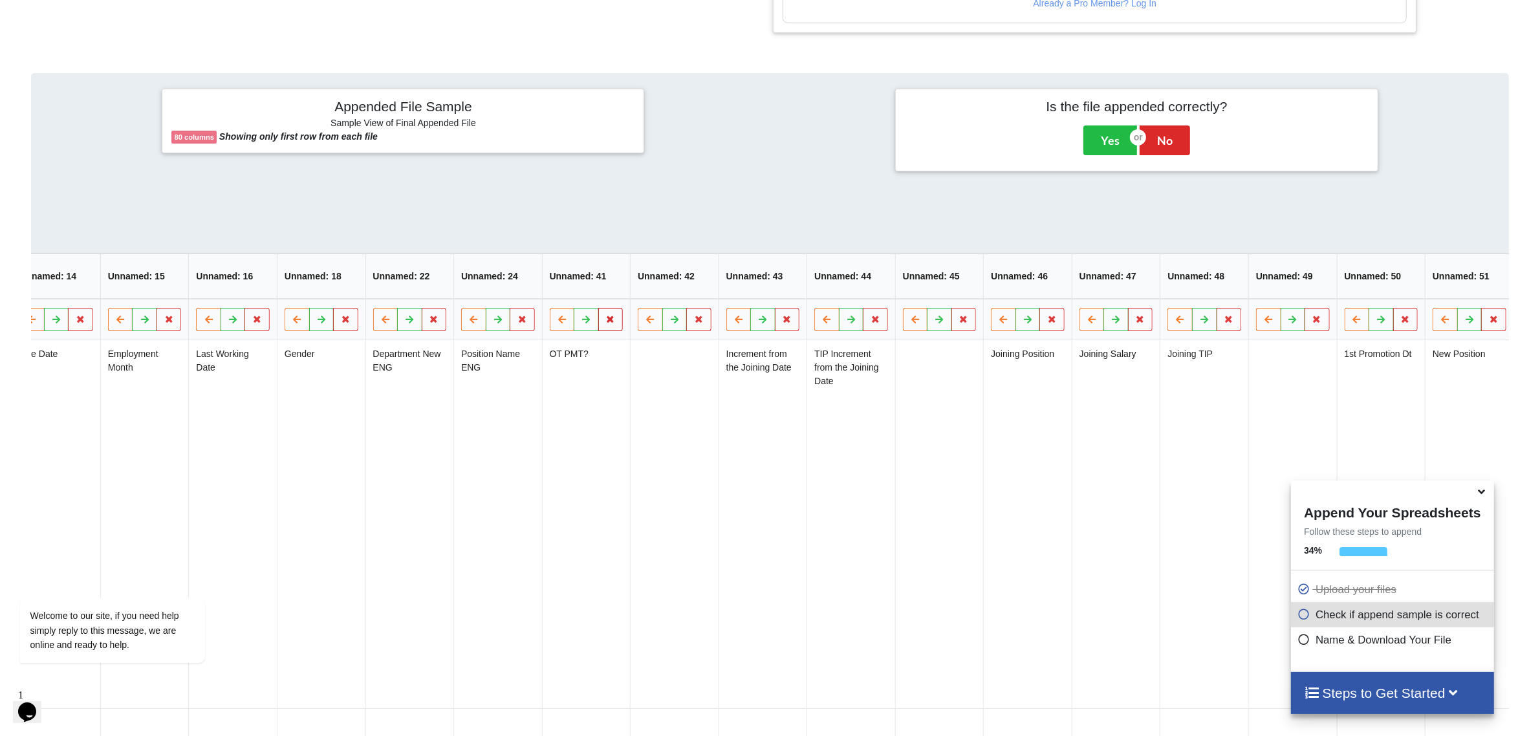
click at [607, 323] on icon at bounding box center [610, 319] width 11 height 8
drag, startPoint x: 532, startPoint y: 292, endPoint x: 611, endPoint y: 309, distance: 81.2
click at [532, 292] on button "Delete Column" at bounding box center [519, 289] width 87 height 23
click at [613, 323] on icon at bounding box center [610, 319] width 11 height 8
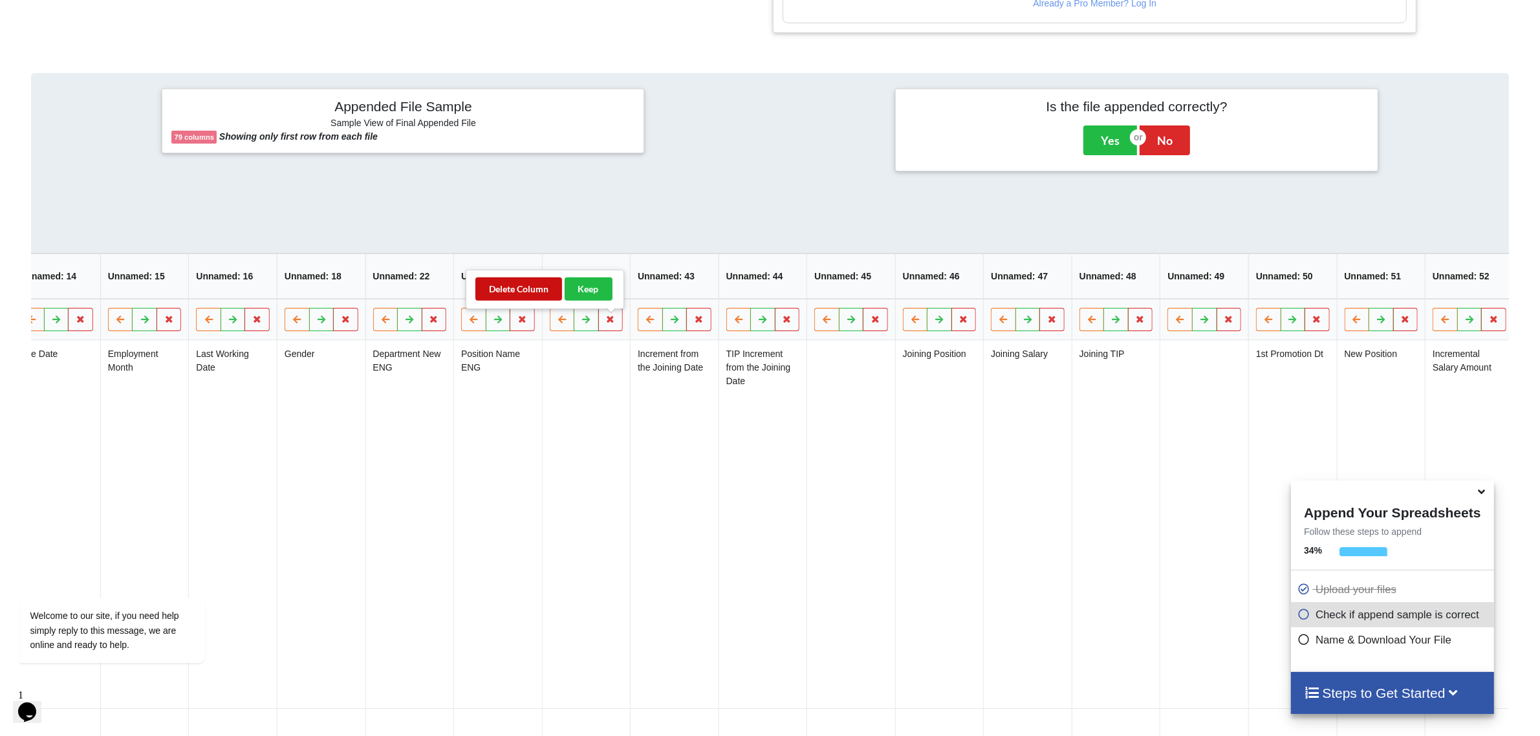
click at [520, 292] on button "Delete Column" at bounding box center [519, 289] width 87 height 23
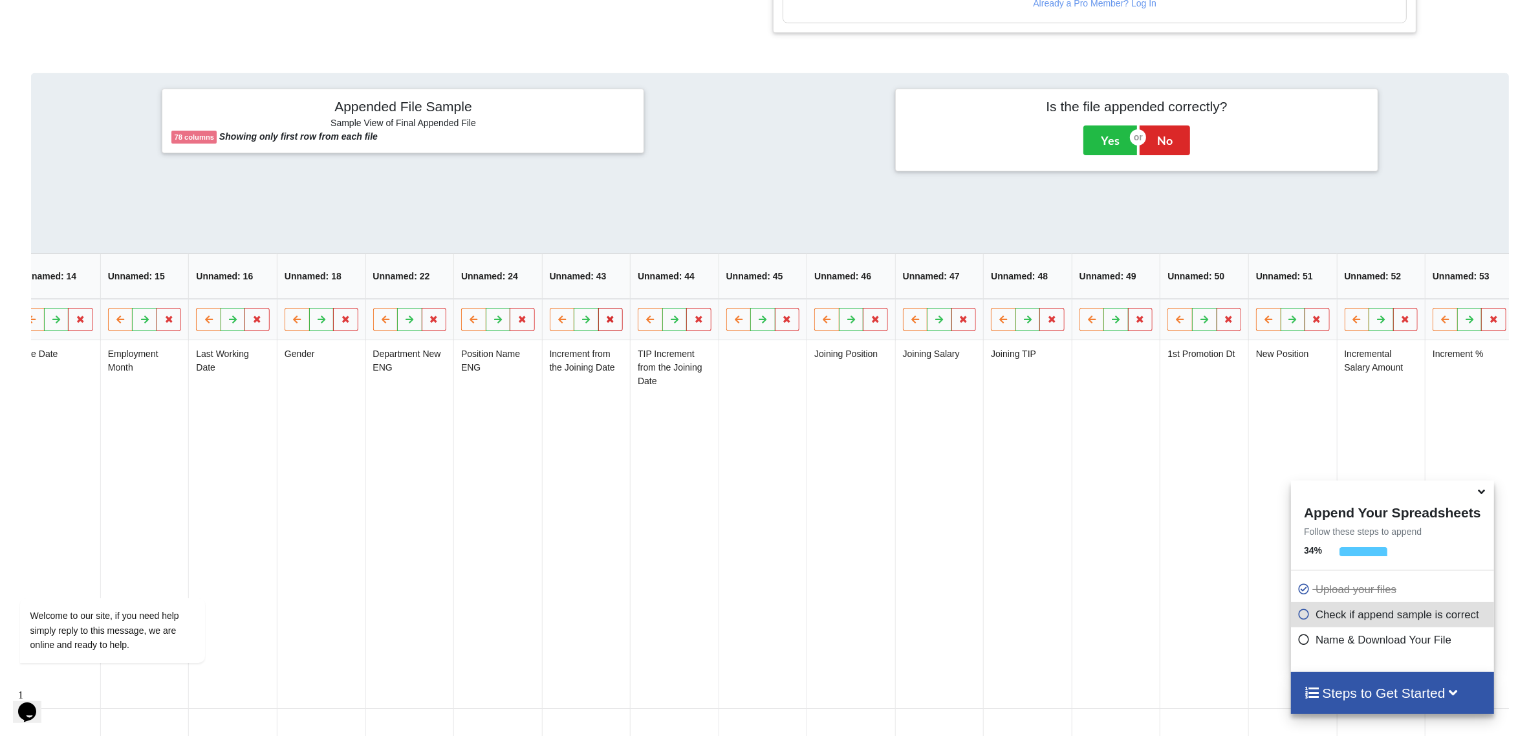
click at [623, 329] on button at bounding box center [610, 319] width 25 height 23
click at [523, 283] on button "Delete Column" at bounding box center [519, 289] width 87 height 23
click at [617, 331] on button at bounding box center [610, 319] width 25 height 23
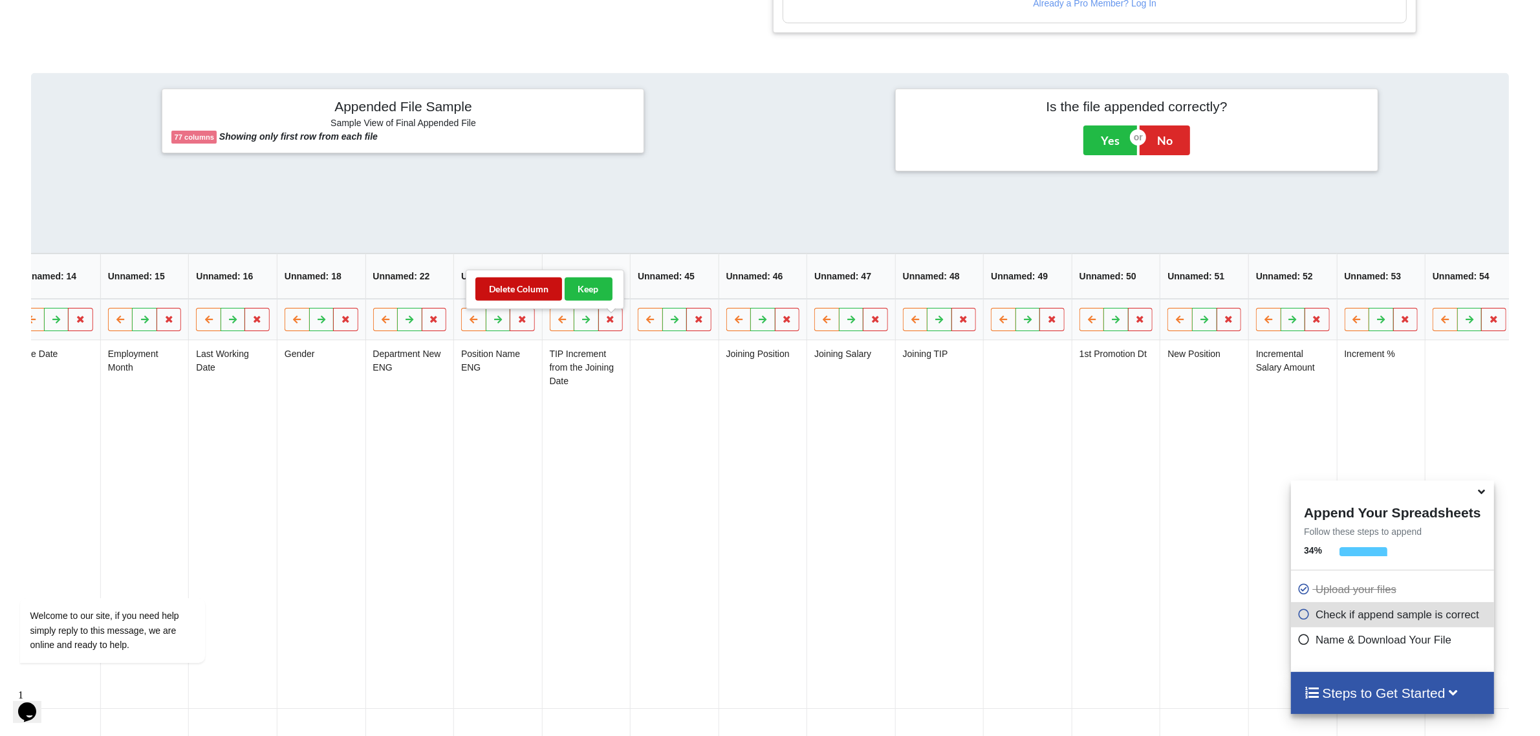
drag, startPoint x: 515, startPoint y: 295, endPoint x: 576, endPoint y: 325, distance: 68.3
click at [516, 296] on button "Delete Column" at bounding box center [519, 289] width 87 height 23
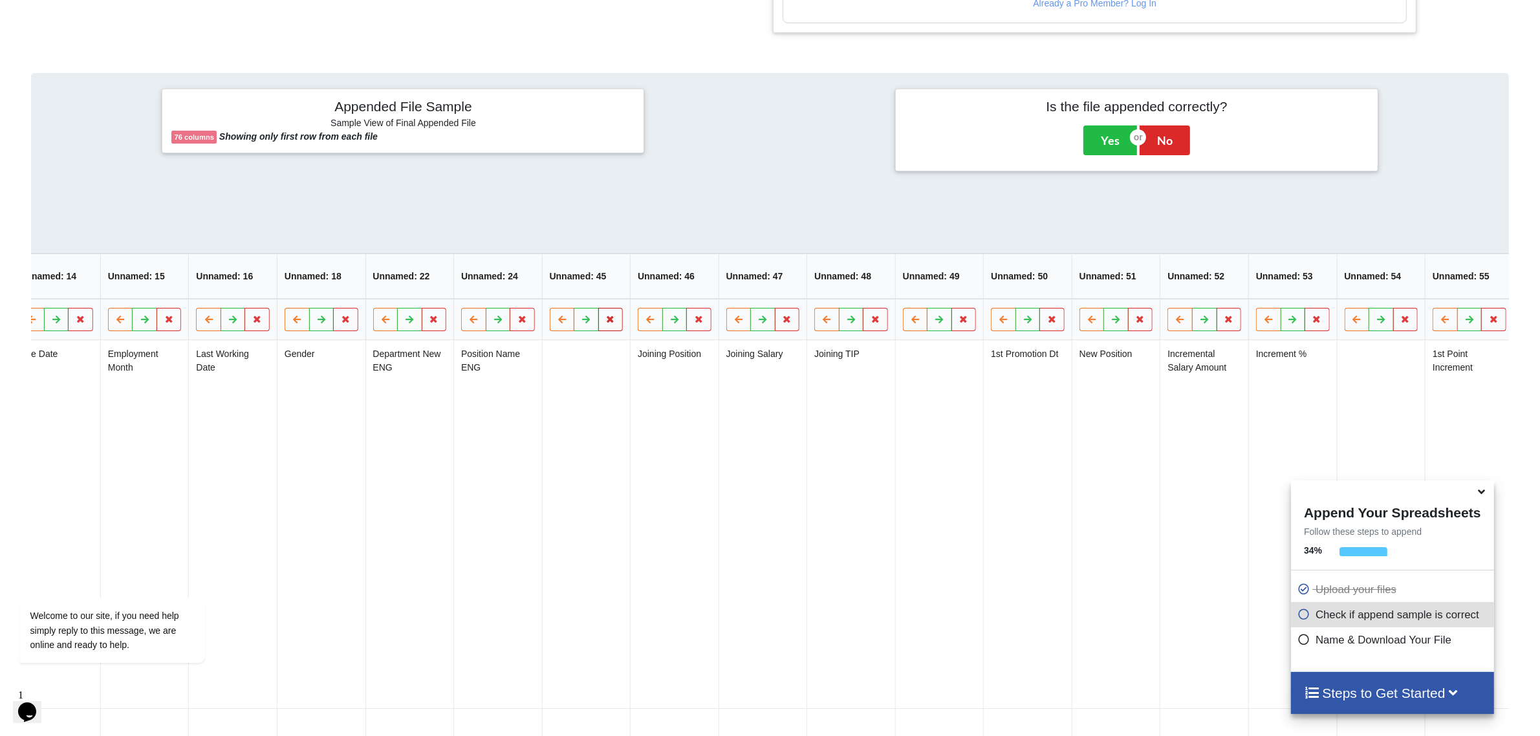
click at [616, 323] on icon at bounding box center [610, 319] width 11 height 8
click at [524, 288] on button "Delete Column" at bounding box center [519, 289] width 87 height 23
click at [611, 323] on icon at bounding box center [610, 319] width 11 height 8
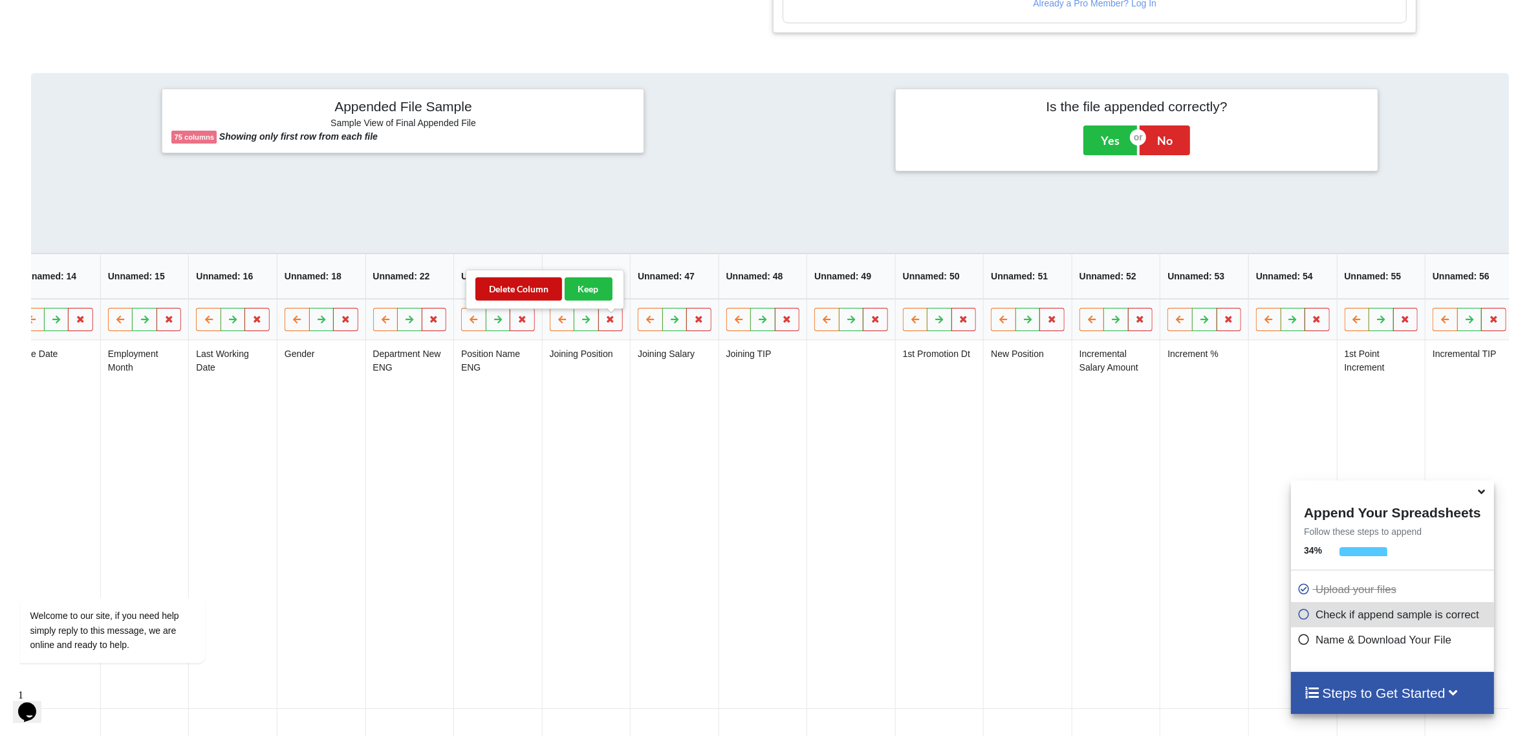
click at [539, 299] on button "Delete Column" at bounding box center [519, 289] width 87 height 23
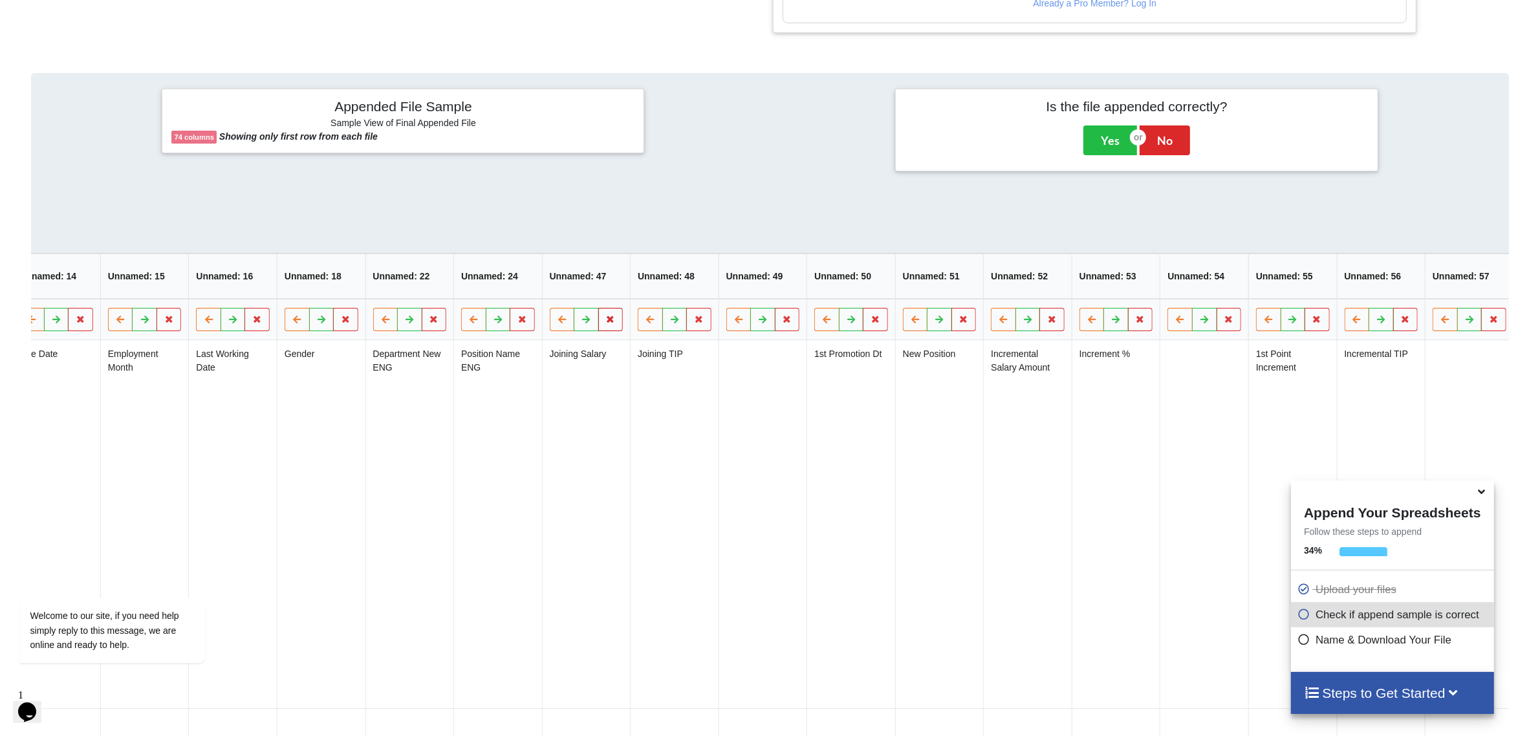
click at [618, 328] on button at bounding box center [610, 319] width 25 height 23
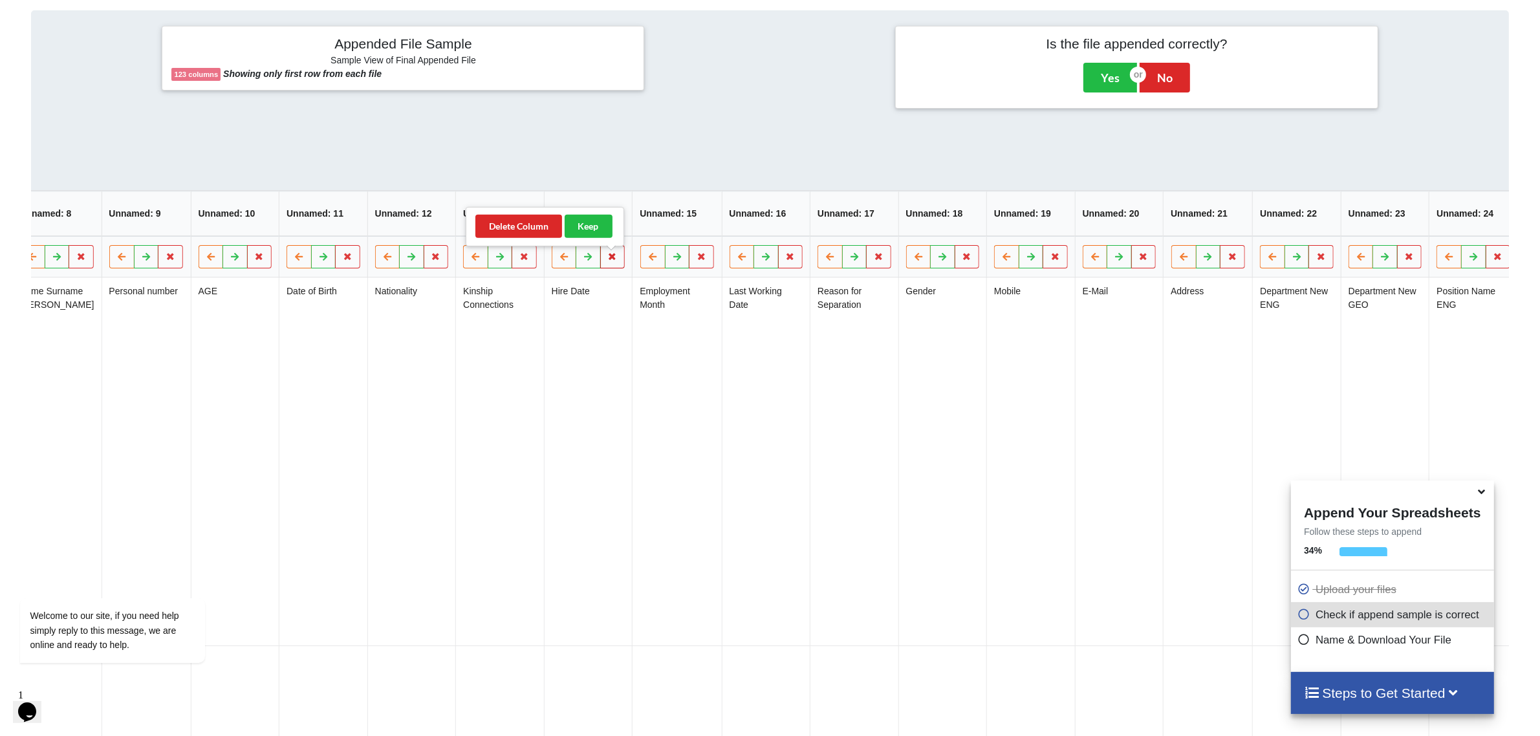
scroll to position [629, 0]
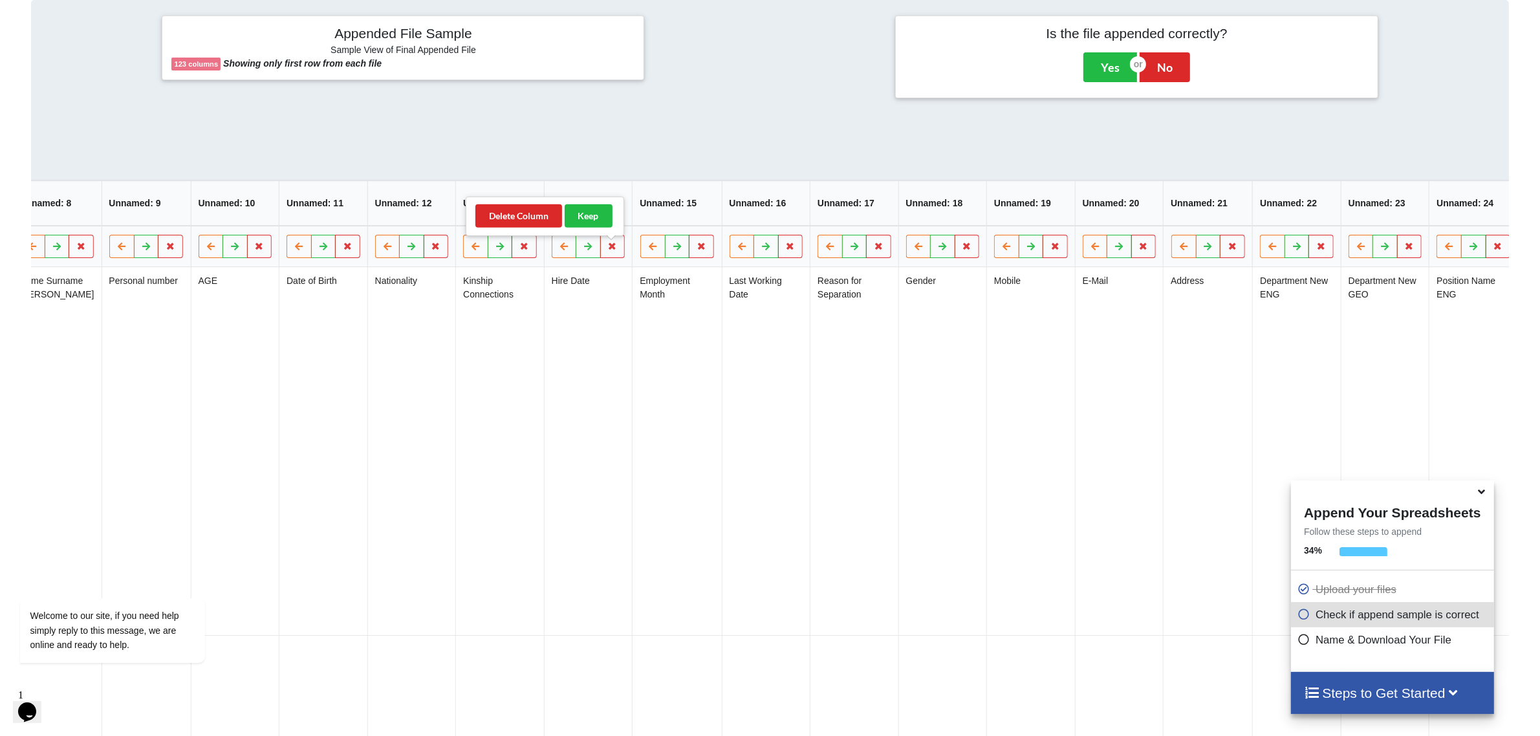
click at [532, 287] on td "Kinship Connections" at bounding box center [499, 451] width 89 height 368
click at [607, 249] on icon at bounding box center [612, 246] width 11 height 8
click at [708, 314] on td "Employment Month" at bounding box center [676, 451] width 89 height 368
click at [1232, 250] on icon at bounding box center [1409, 246] width 11 height 8
drag, startPoint x: 1291, startPoint y: 223, endPoint x: 1353, endPoint y: 250, distance: 67.8
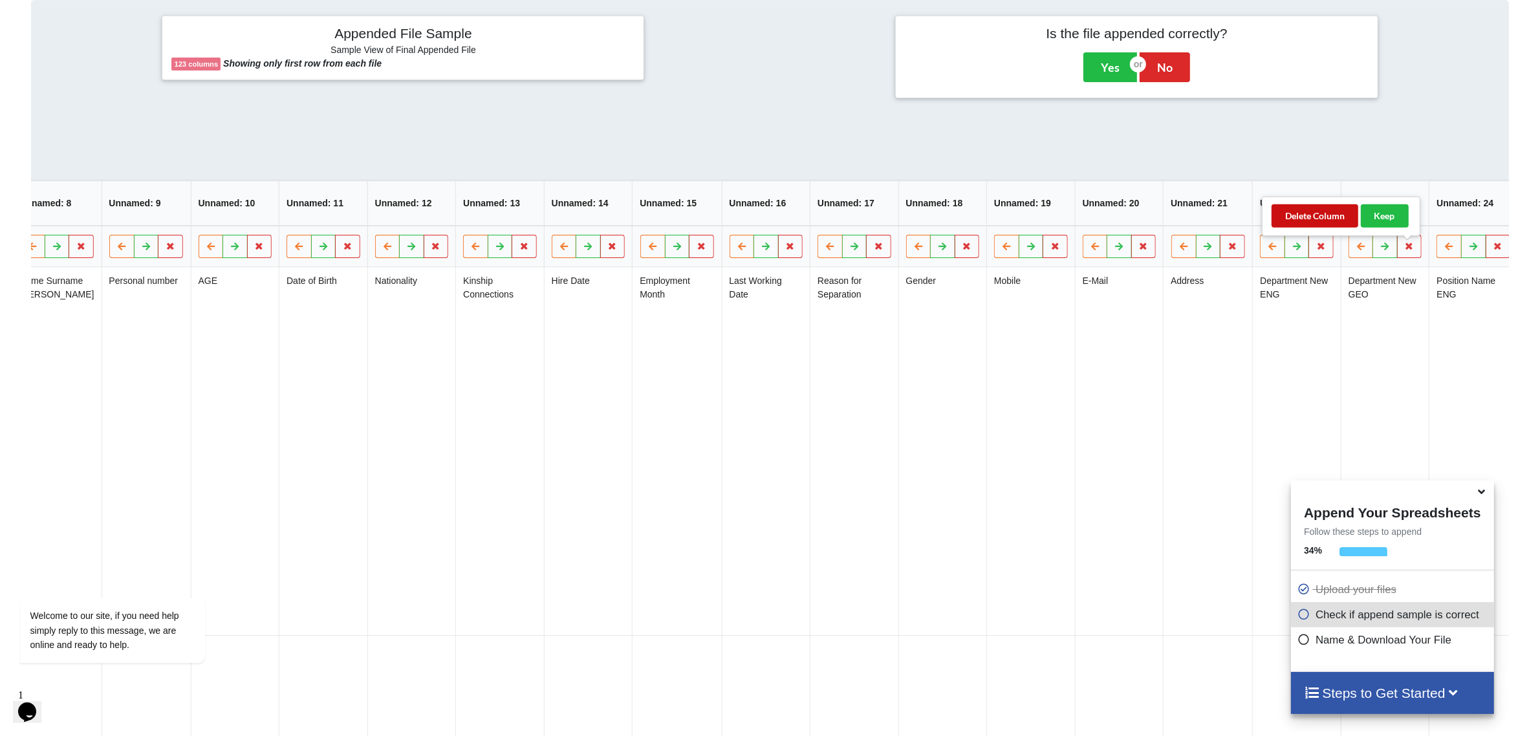
click at [1232, 223] on button "Delete Column" at bounding box center [1315, 215] width 87 height 23
click at [1232, 250] on icon at bounding box center [1498, 246] width 11 height 8
drag, startPoint x: 1388, startPoint y: 220, endPoint x: 1437, endPoint y: 261, distance: 63.9
click at [1232, 220] on button "Delete Column" at bounding box center [1404, 215] width 87 height 23
drag, startPoint x: 300, startPoint y: 133, endPoint x: 311, endPoint y: 149, distance: 19.6
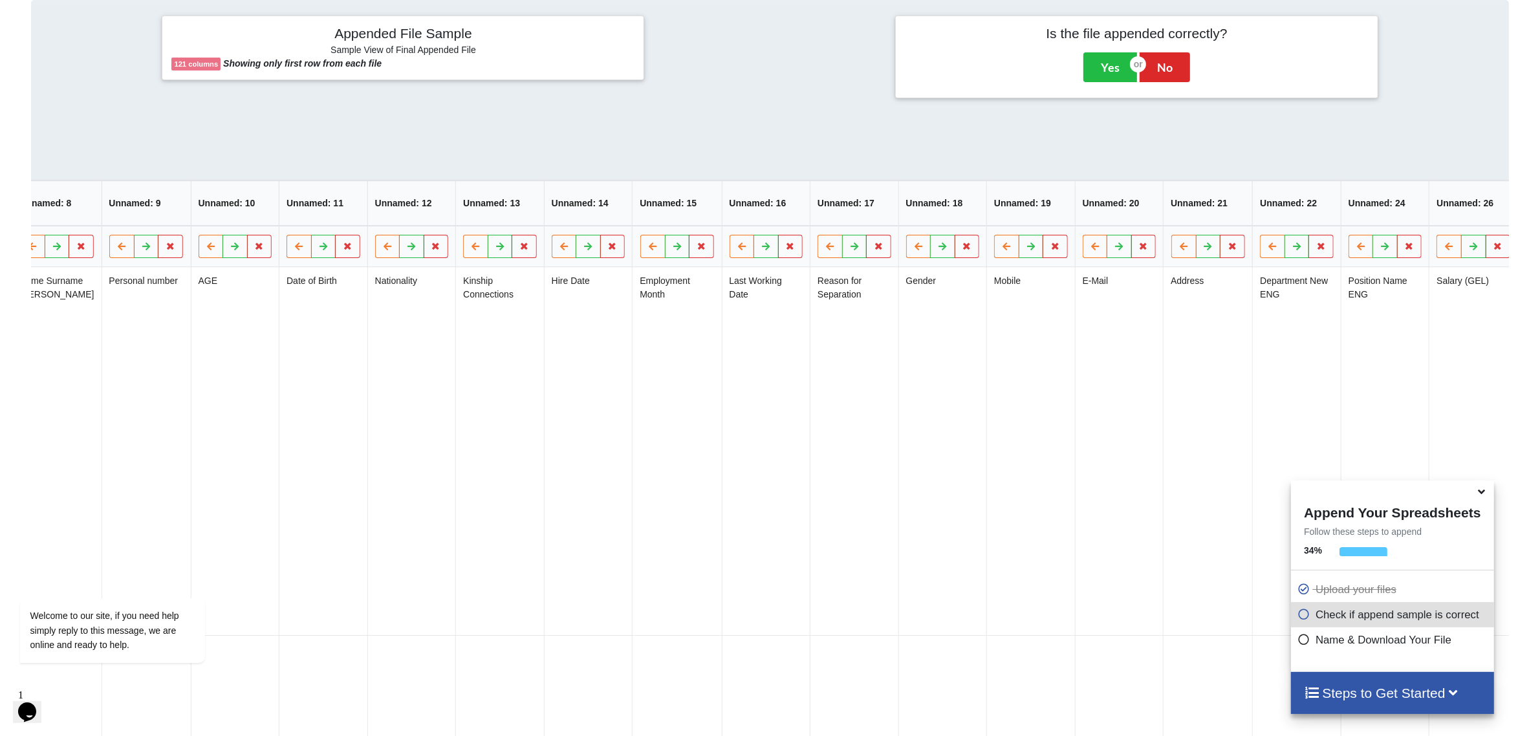
click at [346, 137] on div "Appended File Sample Sample View of Final Appended File 121 columns Showing onl…" at bounding box center [770, 495] width 1479 height 990
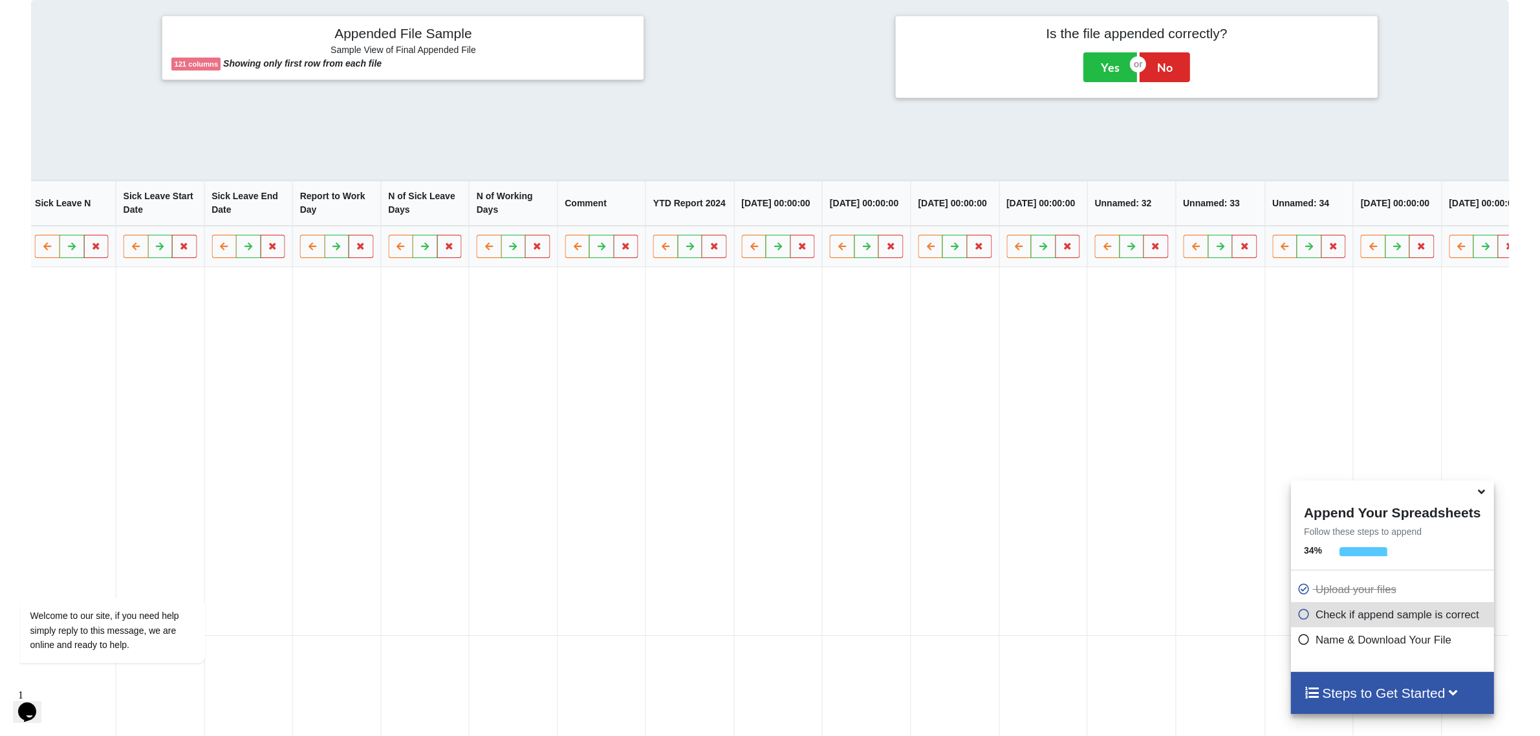
scroll to position [0, 9295]
click at [1232, 248] on button at bounding box center [1490, 246] width 25 height 23
click at [1232, 218] on button "Delete Column" at bounding box center [1396, 215] width 87 height 23
click at [1232, 250] on icon at bounding box center [1426, 246] width 11 height 8
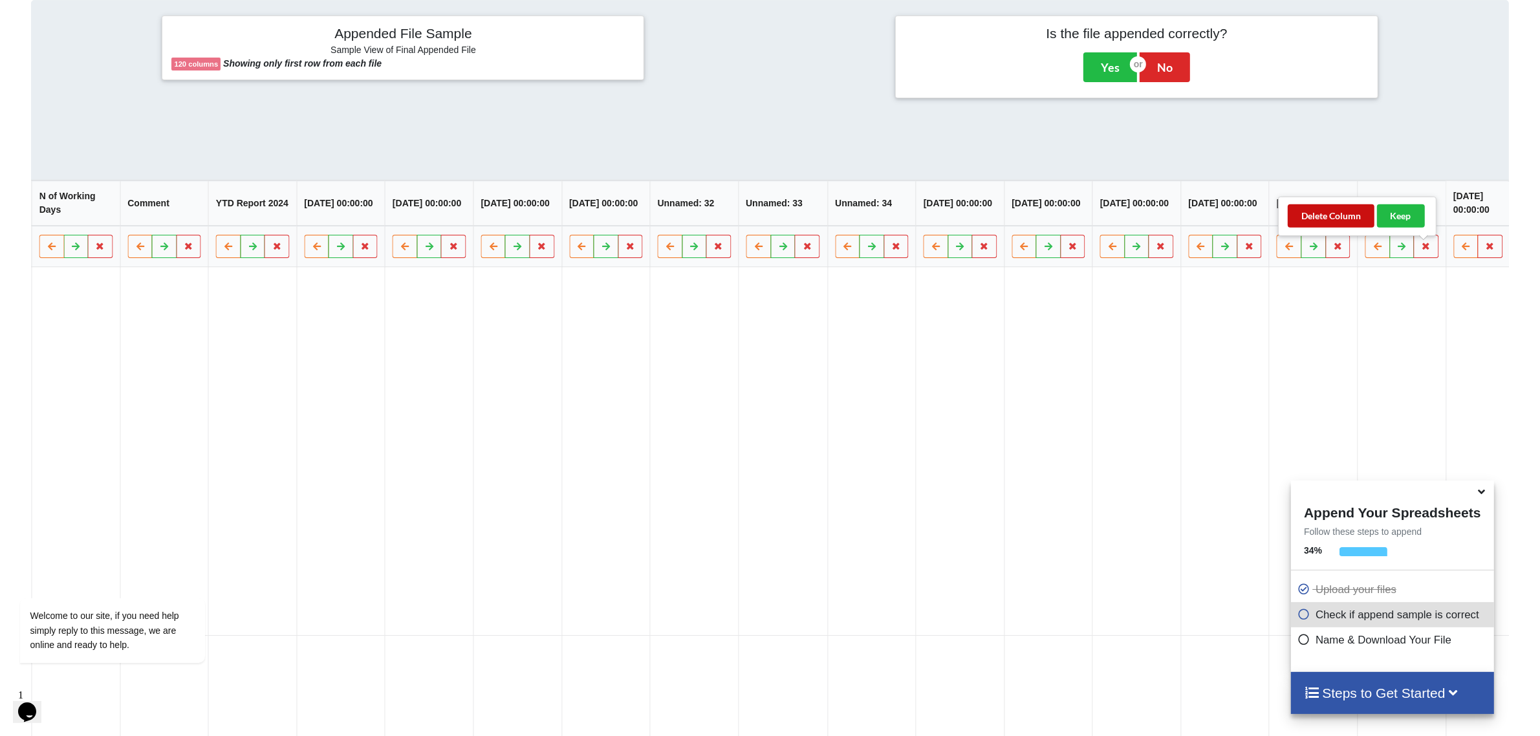
click at [1232, 217] on button "Delete Column" at bounding box center [1331, 215] width 87 height 23
click at [1232, 247] on button at bounding box center [1490, 246] width 25 height 23
drag, startPoint x: 1405, startPoint y: 218, endPoint x: 1418, endPoint y: 222, distance: 14.1
click at [1232, 221] on button "Delete Column" at bounding box center [1395, 215] width 87 height 23
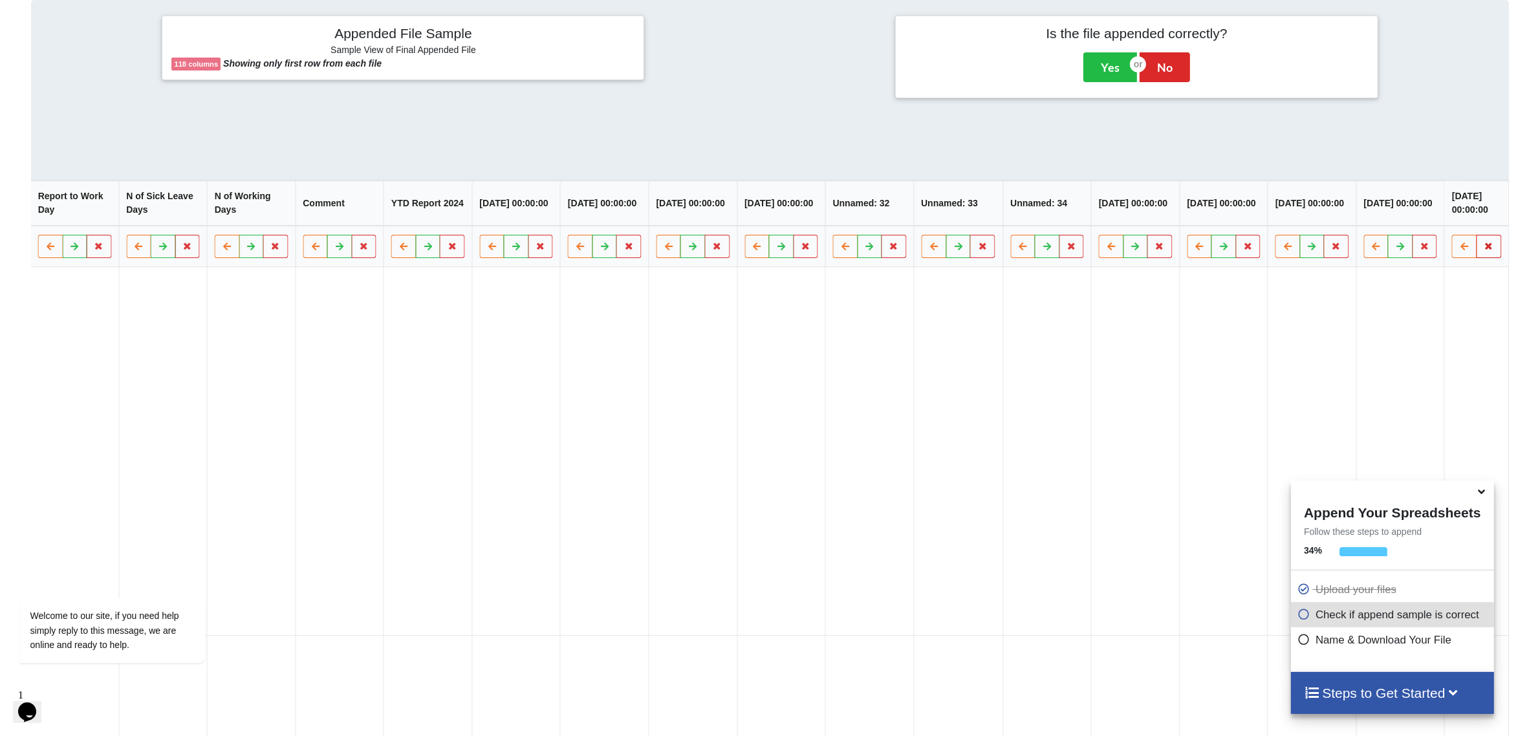
scroll to position [0, 9030]
click at [1232, 250] on icon at bounding box center [1490, 246] width 11 height 8
drag, startPoint x: 1401, startPoint y: 220, endPoint x: 1408, endPoint y: 219, distance: 6.6
click at [1232, 219] on button "Delete Column" at bounding box center [1396, 215] width 87 height 23
click at [1232, 245] on button at bounding box center [1490, 246] width 25 height 23
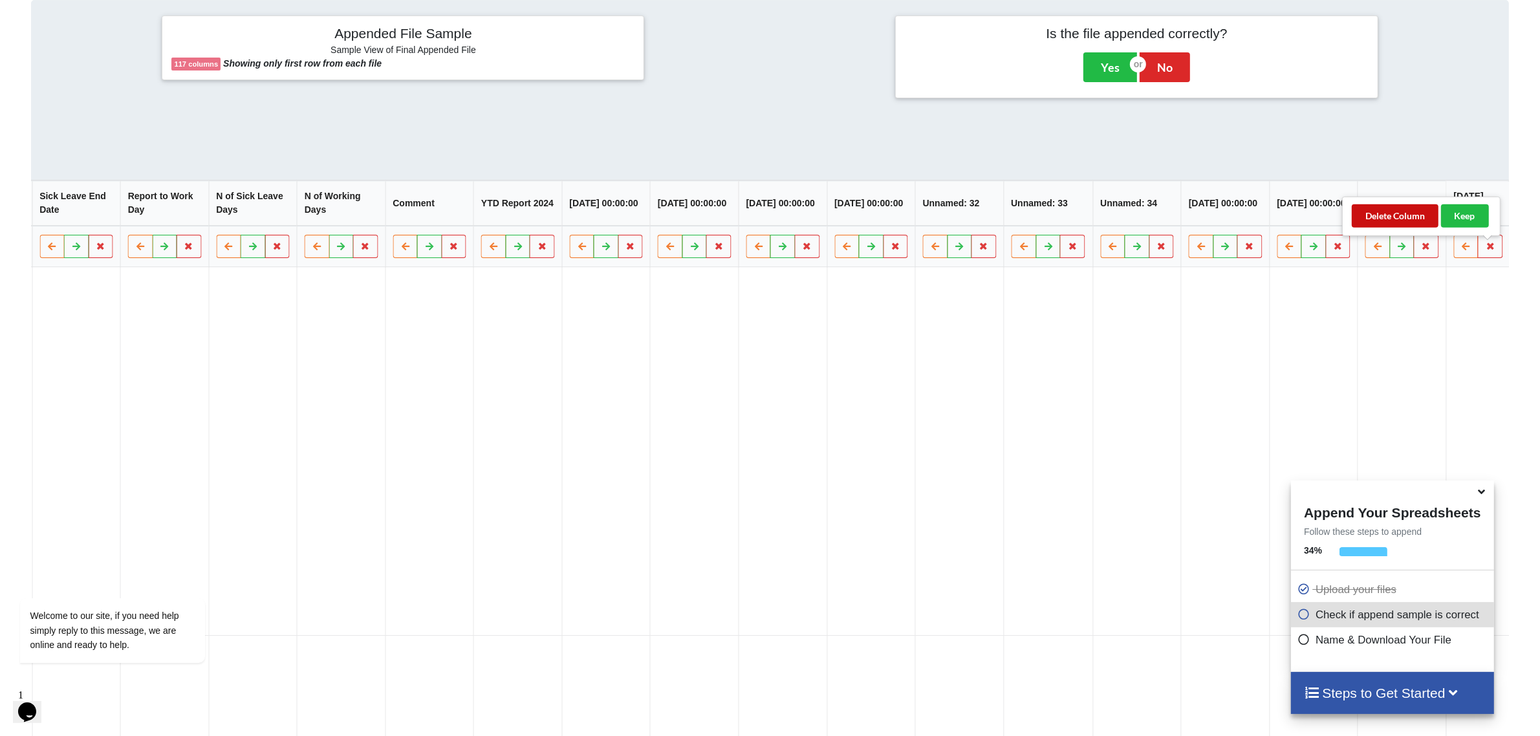
click at [1232, 221] on button "Delete Column" at bounding box center [1395, 215] width 87 height 23
click at [1232, 248] on button at bounding box center [1490, 246] width 25 height 23
click at [1232, 212] on button "Delete Column" at bounding box center [1396, 215] width 87 height 23
click at [1232, 250] on icon at bounding box center [1491, 246] width 11 height 8
drag, startPoint x: 1399, startPoint y: 214, endPoint x: 1476, endPoint y: 240, distance: 81.2
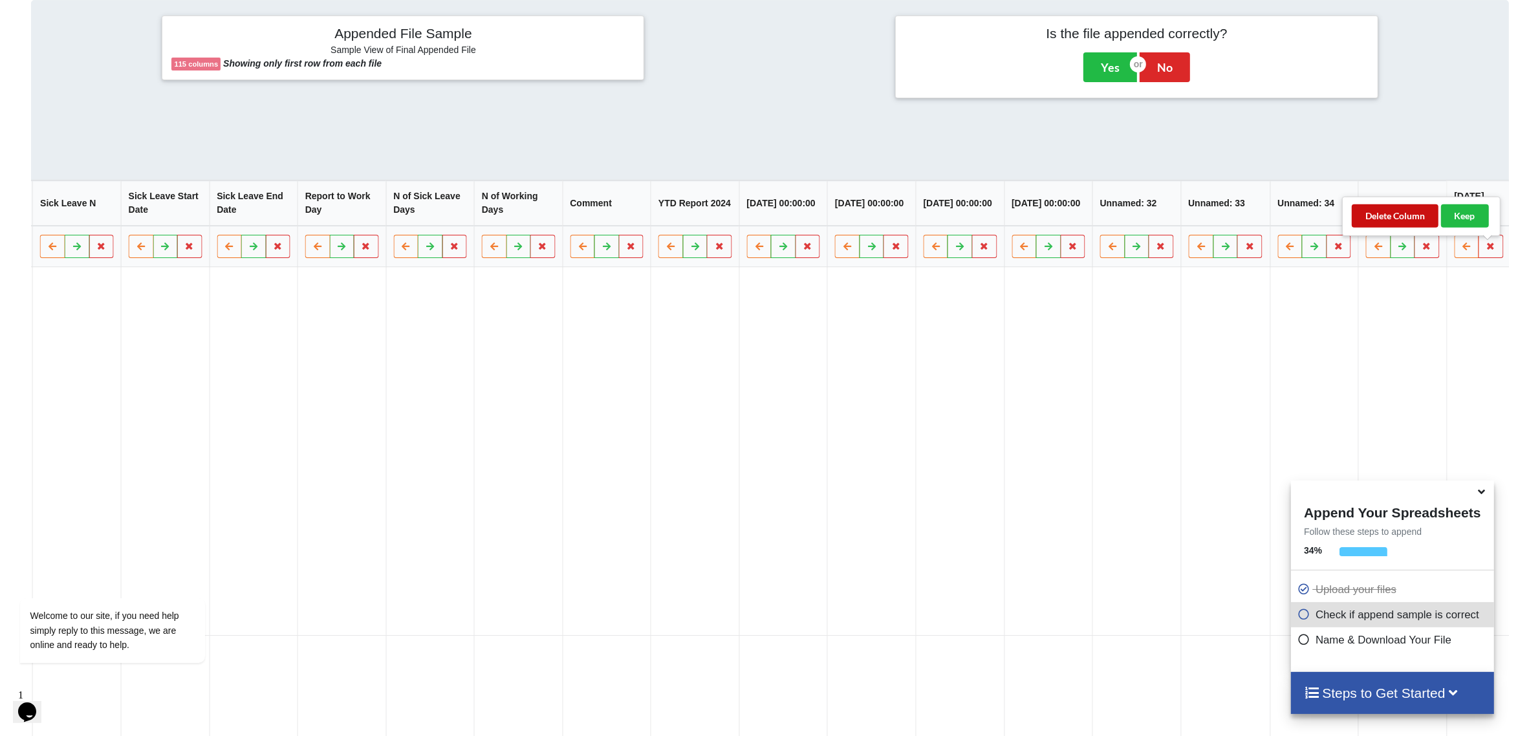
click at [1232, 214] on button "Delete Column" at bounding box center [1395, 215] width 87 height 23
click at [1232, 249] on icon at bounding box center [1490, 246] width 11 height 8
drag, startPoint x: 1397, startPoint y: 215, endPoint x: 1480, endPoint y: 244, distance: 87.6
click at [1232, 215] on button "Delete Column" at bounding box center [1395, 215] width 87 height 23
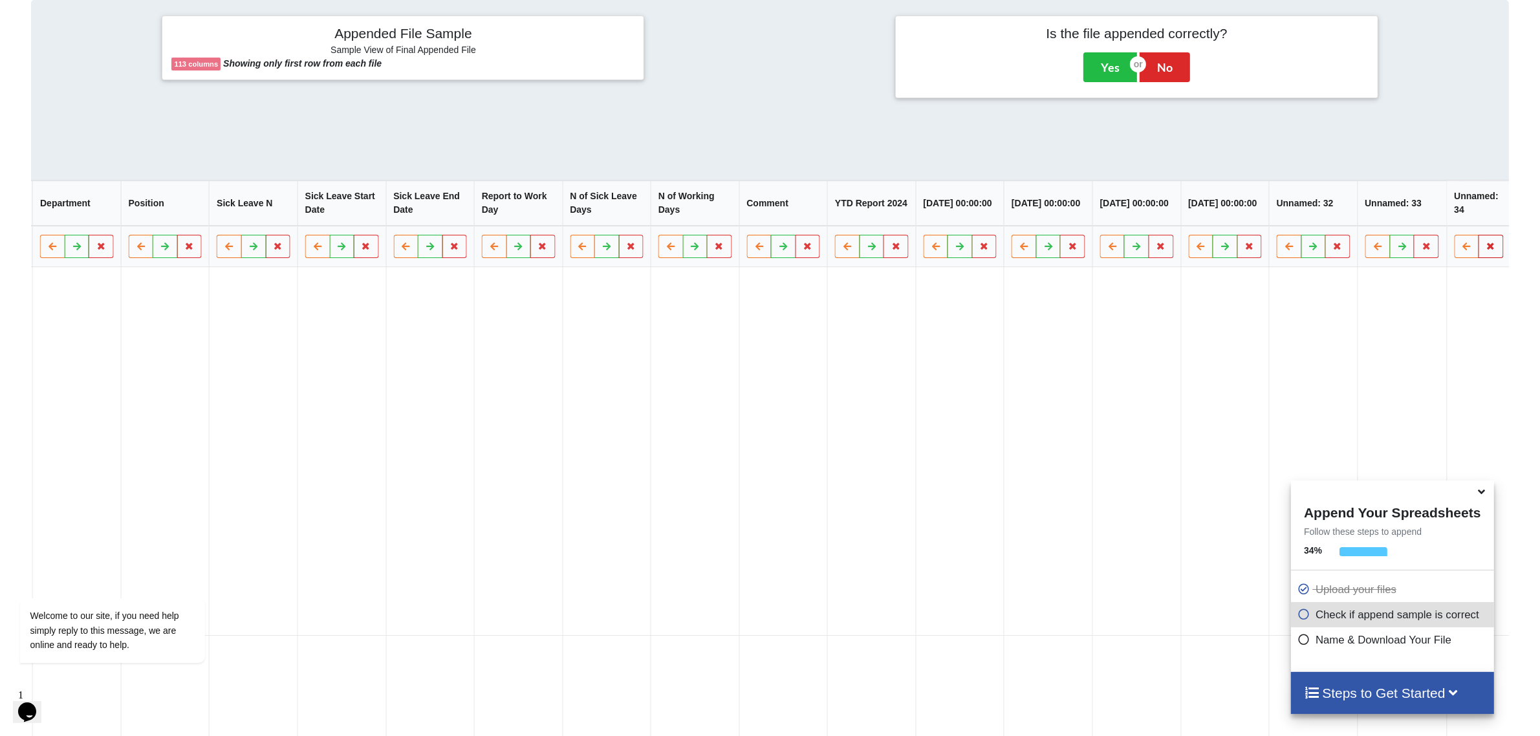
click at [1232, 250] on icon at bounding box center [1491, 246] width 11 height 8
click at [1232, 218] on button "Delete Column" at bounding box center [1396, 215] width 87 height 23
click at [1232, 247] on button at bounding box center [1479, 246] width 25 height 23
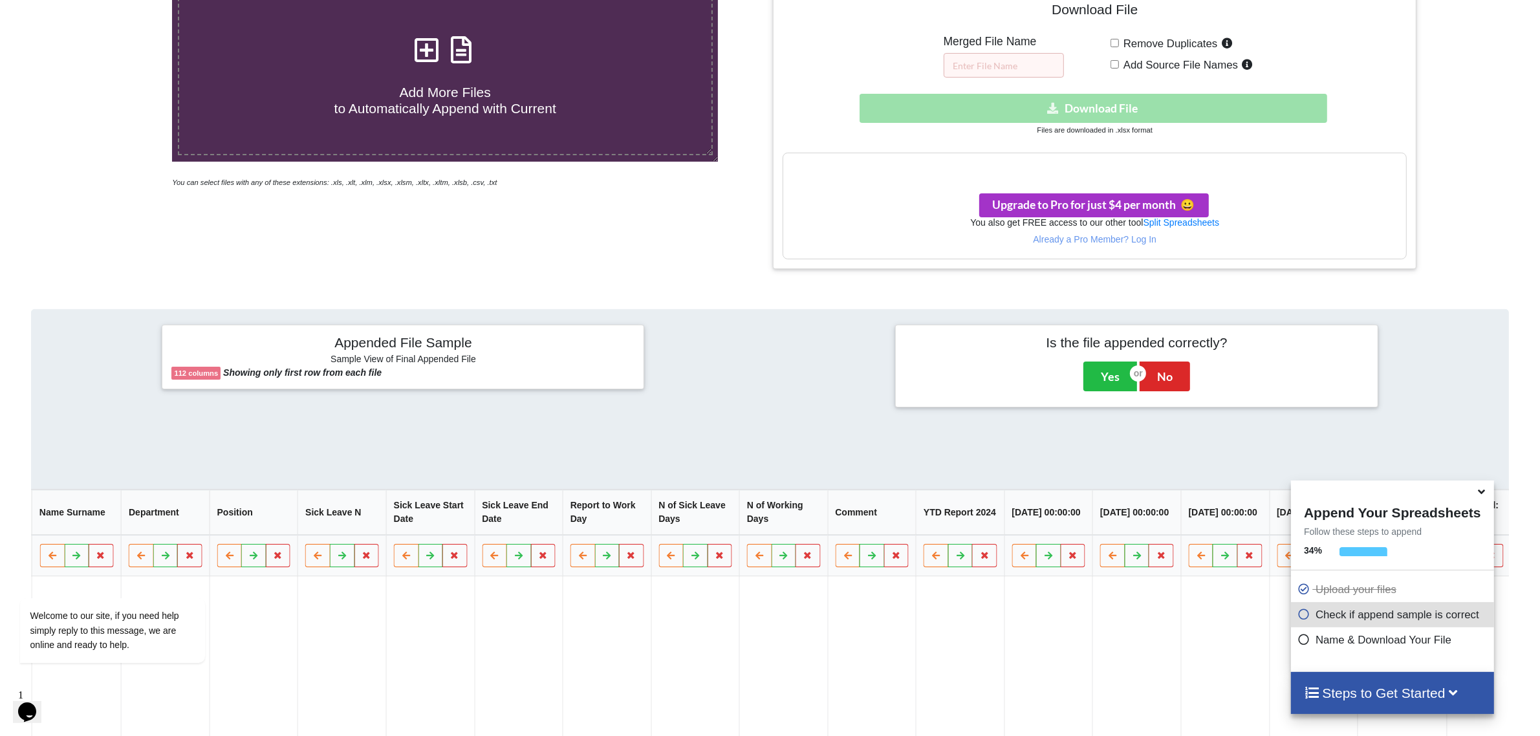
scroll to position [323, 0]
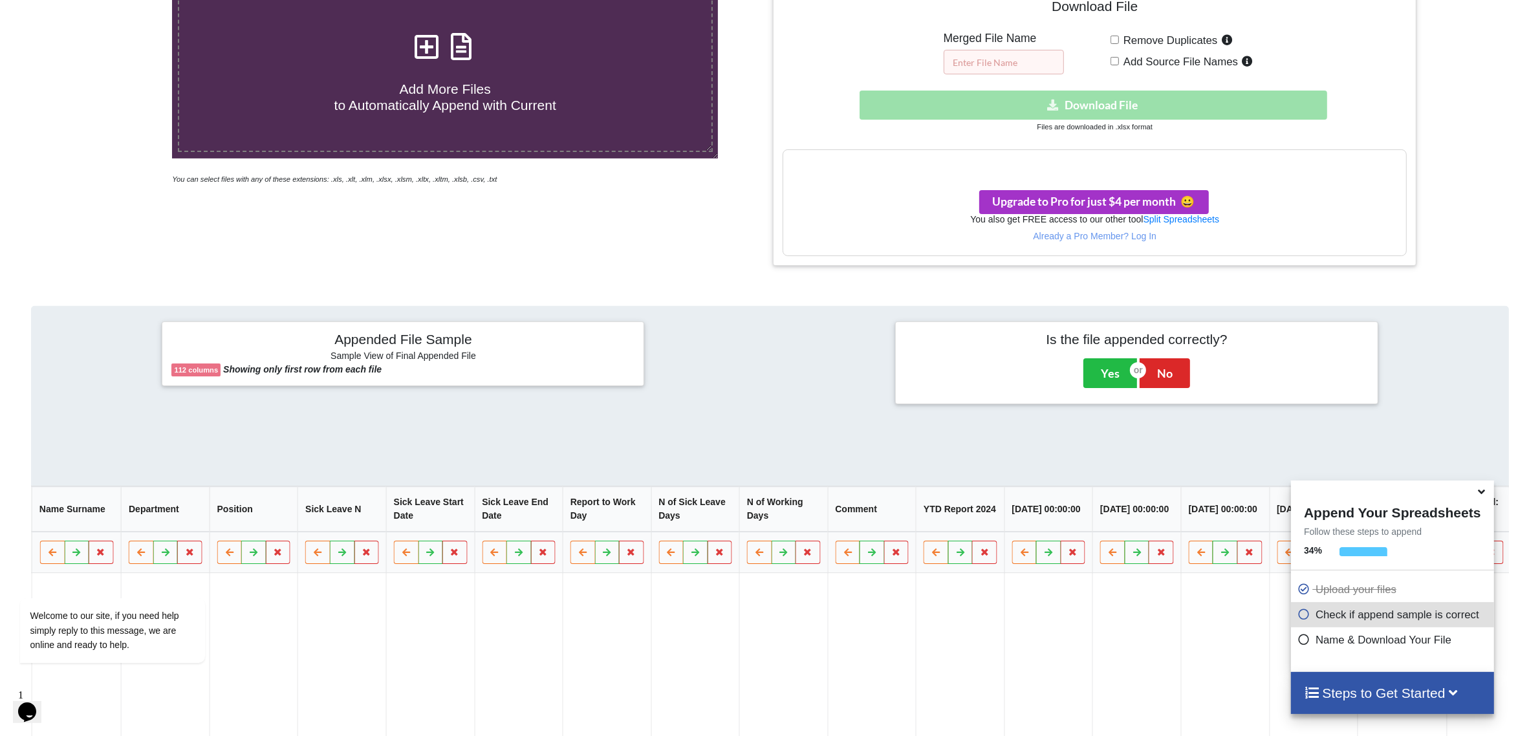
click at [989, 57] on input "text" at bounding box center [1004, 62] width 120 height 25
type input "123"
click at [1116, 39] on input "Remove Duplicates" at bounding box center [1115, 40] width 8 height 8
click at [1118, 39] on input "Remove Duplicates" at bounding box center [1115, 40] width 8 height 8
checkbox input "false"
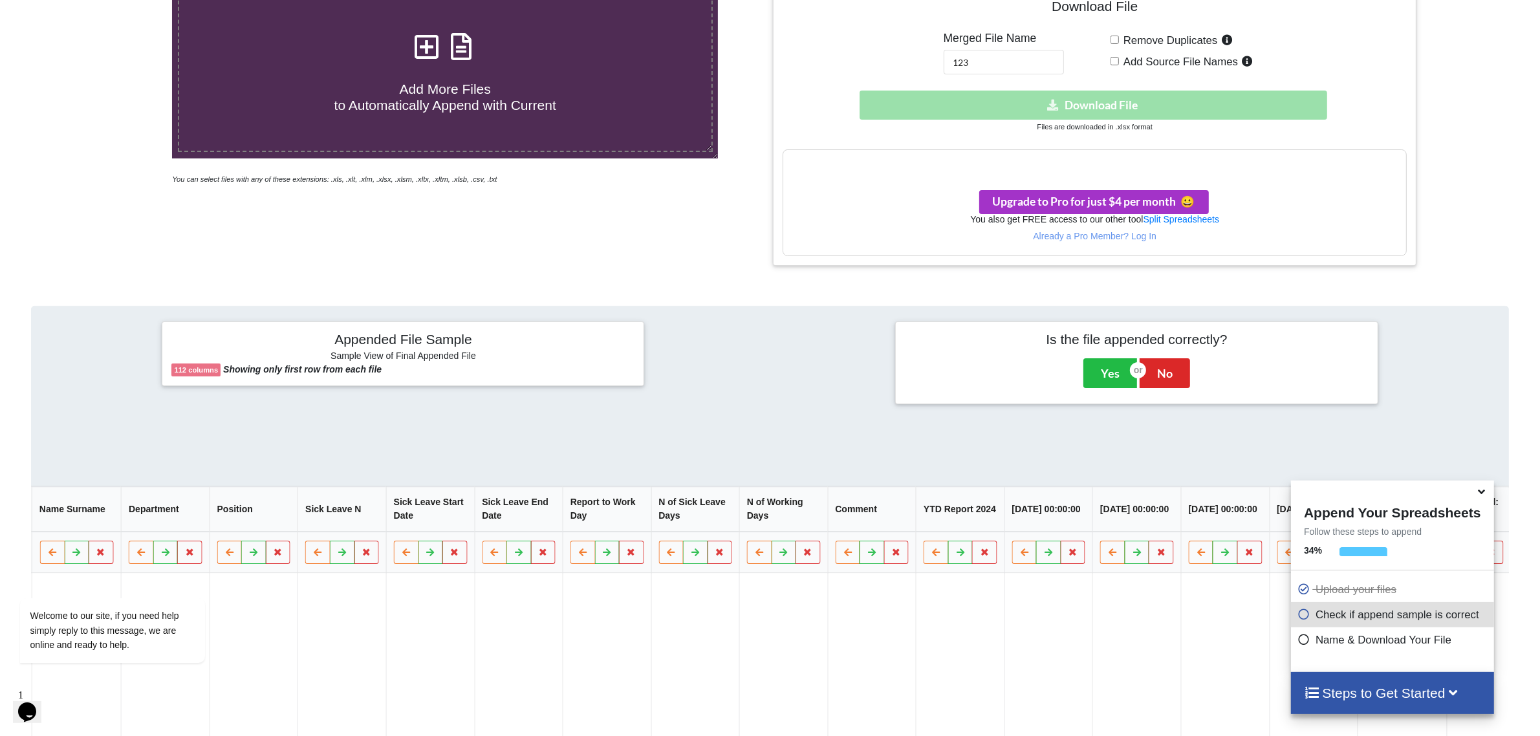
click at [1143, 60] on span "Add Source File Names" at bounding box center [1178, 62] width 119 height 12
click at [1119, 60] on input "Add Source File Names" at bounding box center [1115, 61] width 8 height 8
click at [1159, 60] on span "Add Source File Names" at bounding box center [1178, 62] width 119 height 12
click at [1119, 60] on input "Add Source File Names" at bounding box center [1115, 61] width 8 height 8
checkbox input "false"
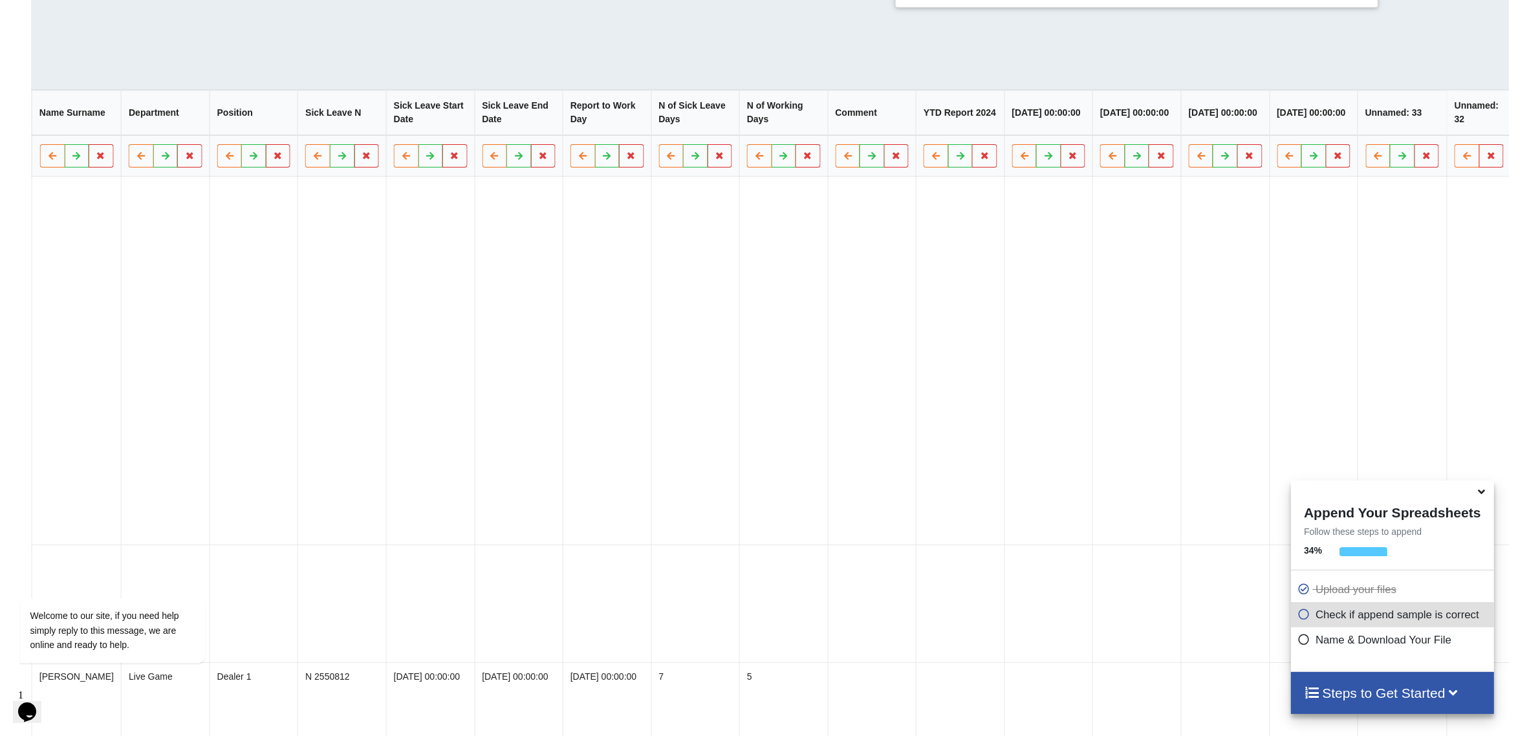
scroll to position [890, 0]
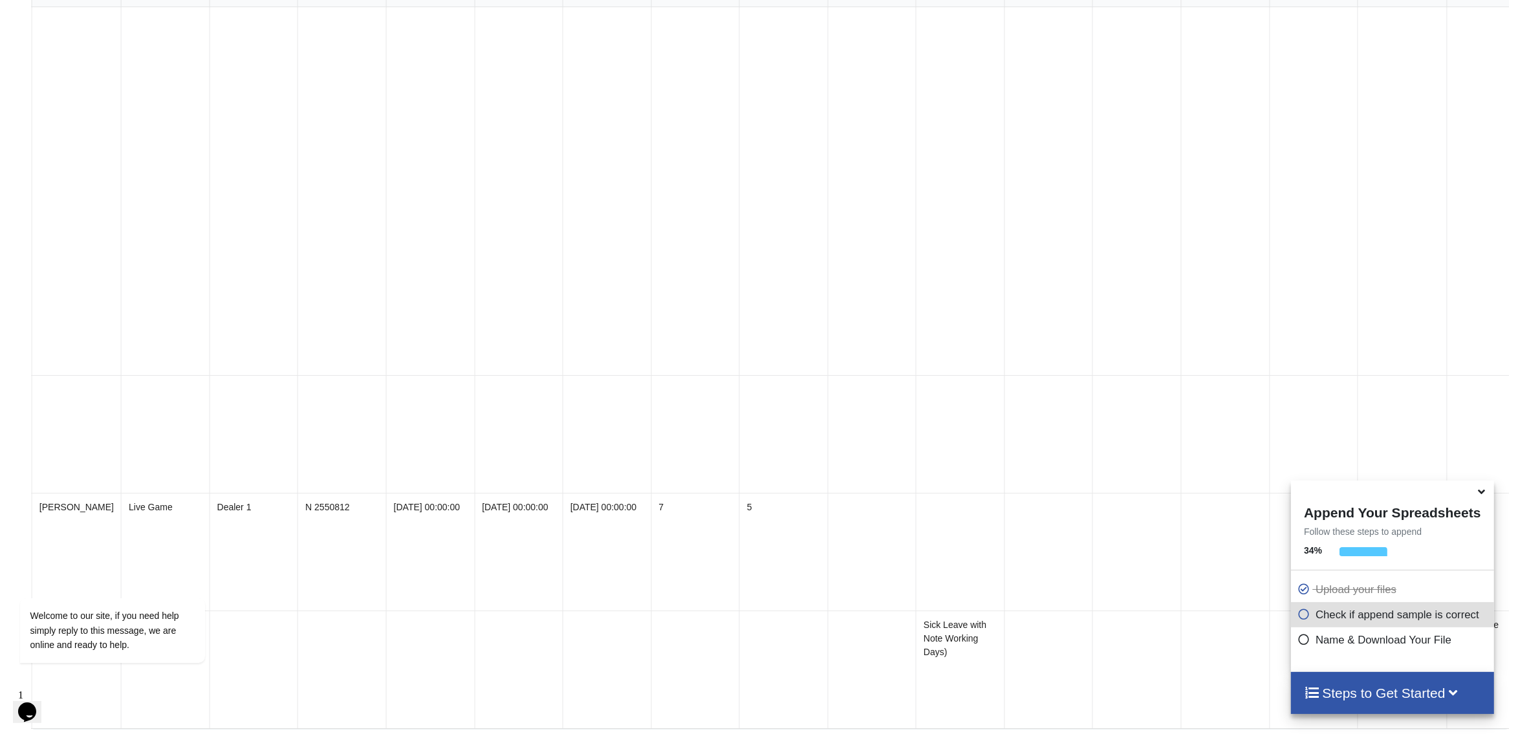
click at [1232, 490] on icon at bounding box center [1482, 490] width 14 height 12
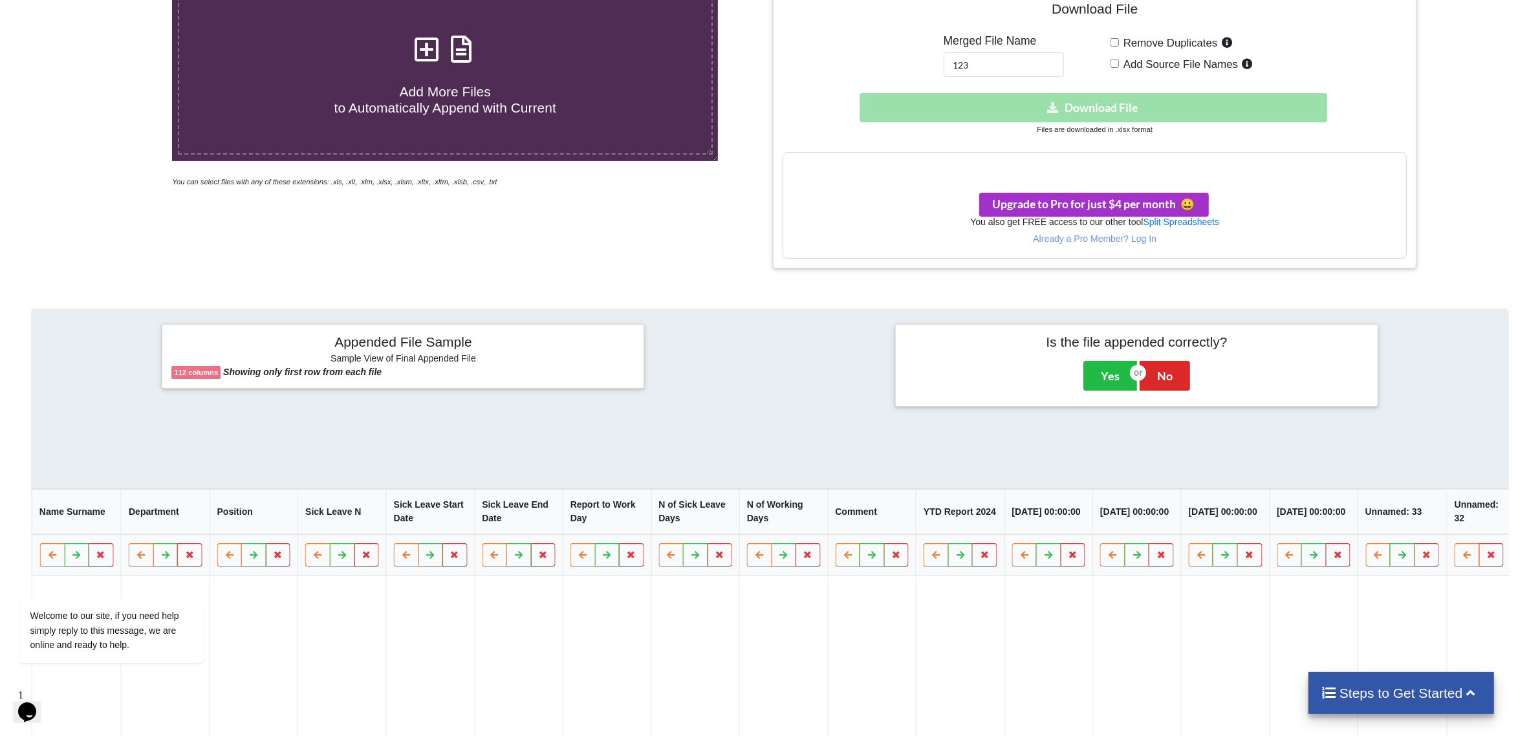
scroll to position [81, 0]
